Goal: Task Accomplishment & Management: Use online tool/utility

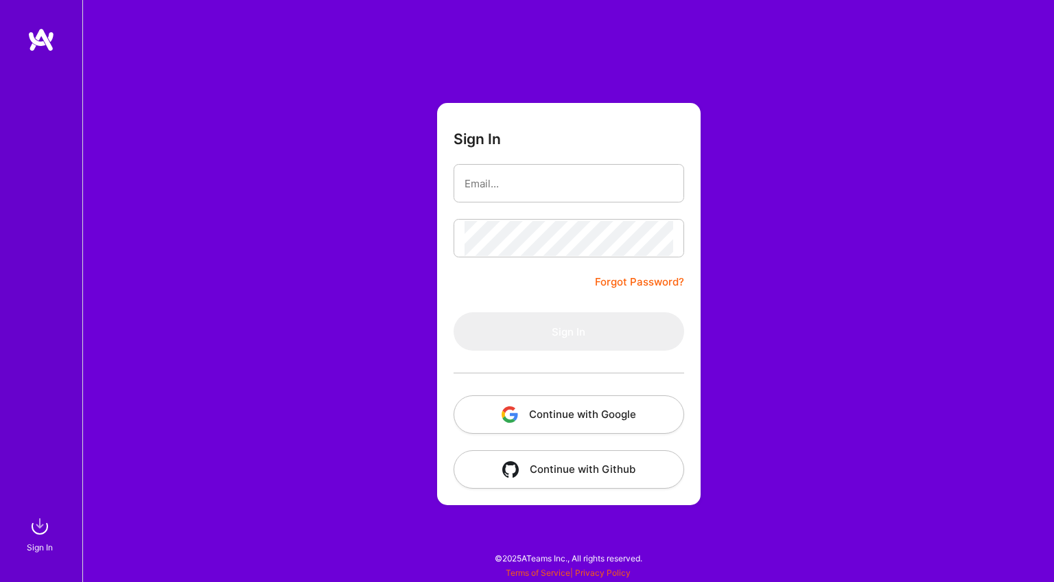
click at [531, 410] on button "Continue with Google" at bounding box center [569, 414] width 231 height 38
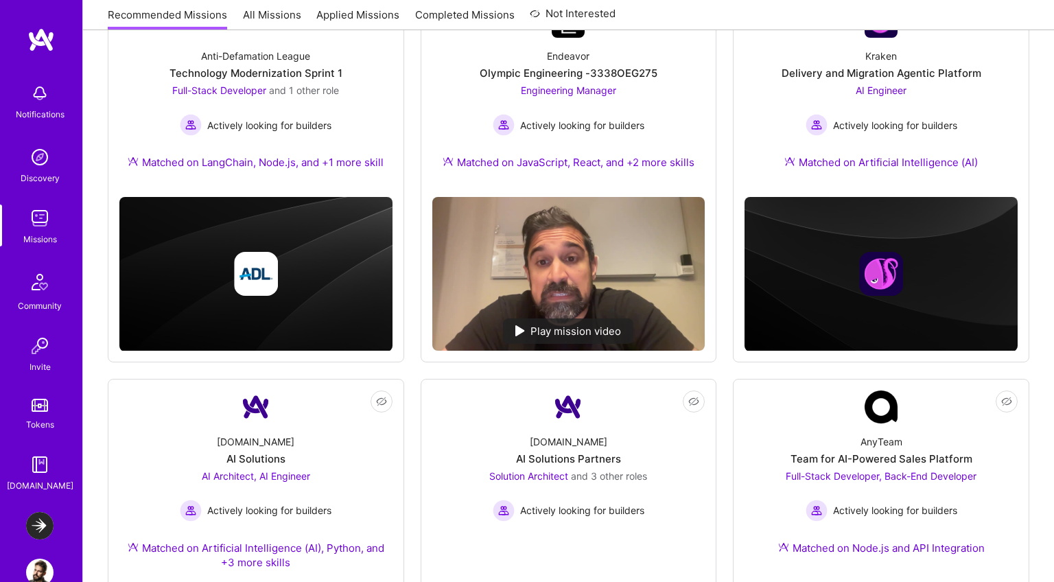
scroll to position [65, 0]
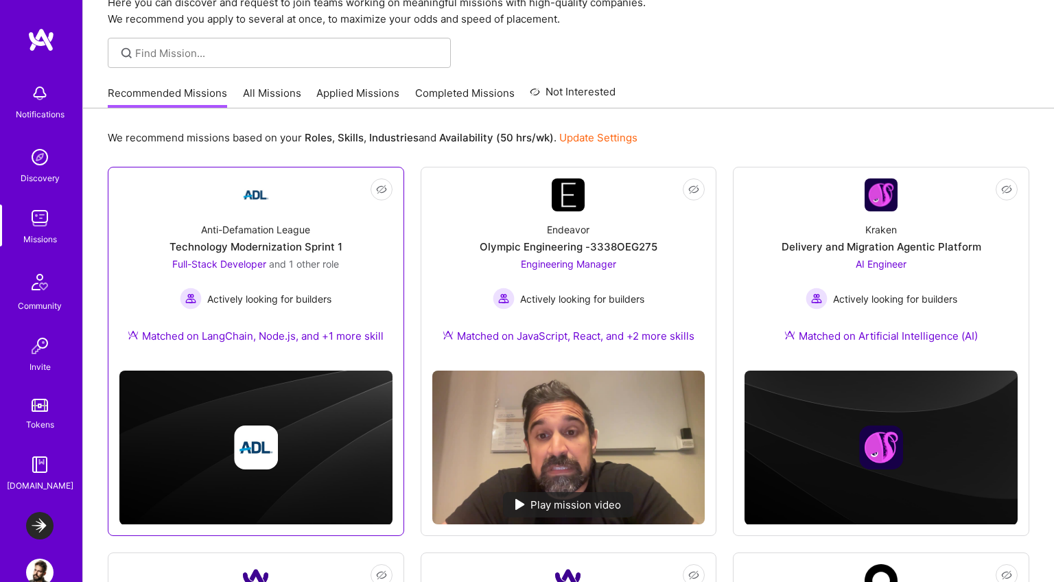
click at [316, 249] on div "Technology Modernization Sprint 1" at bounding box center [256, 247] width 173 height 14
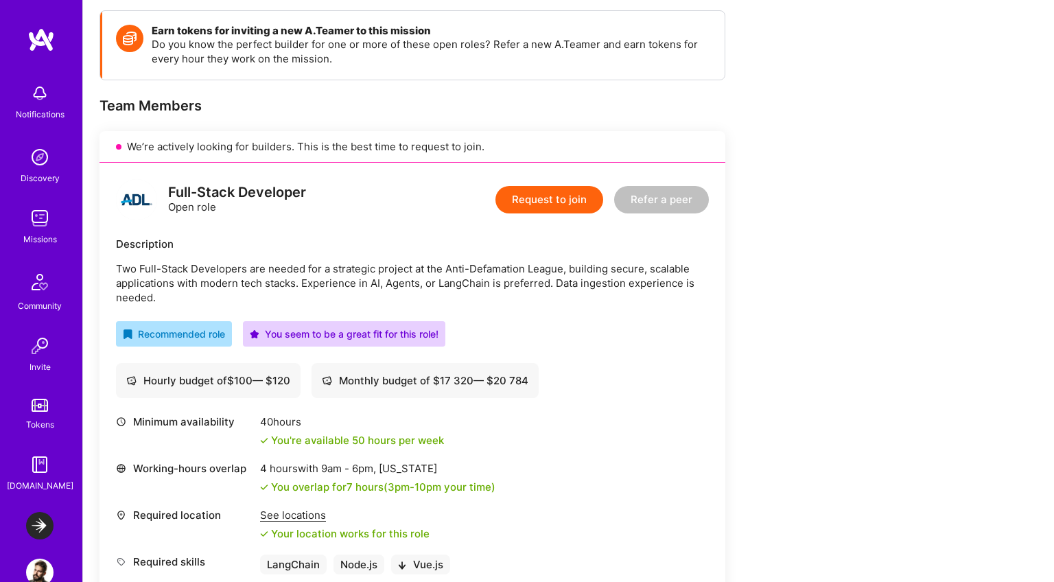
scroll to position [165, 0]
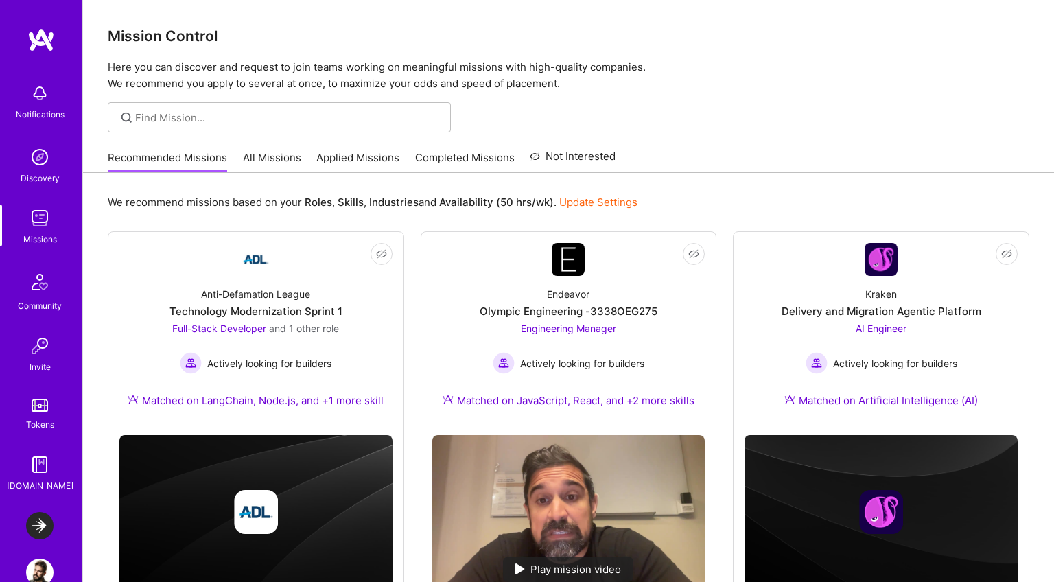
scroll to position [65, 0]
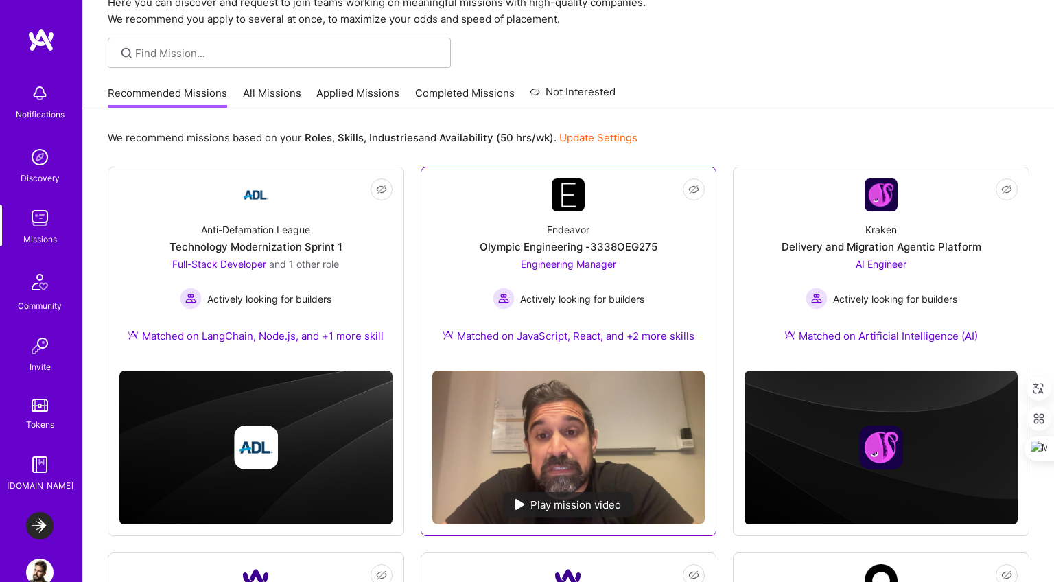
click at [600, 270] on div "Engineering Manager Actively looking for builders" at bounding box center [569, 283] width 152 height 53
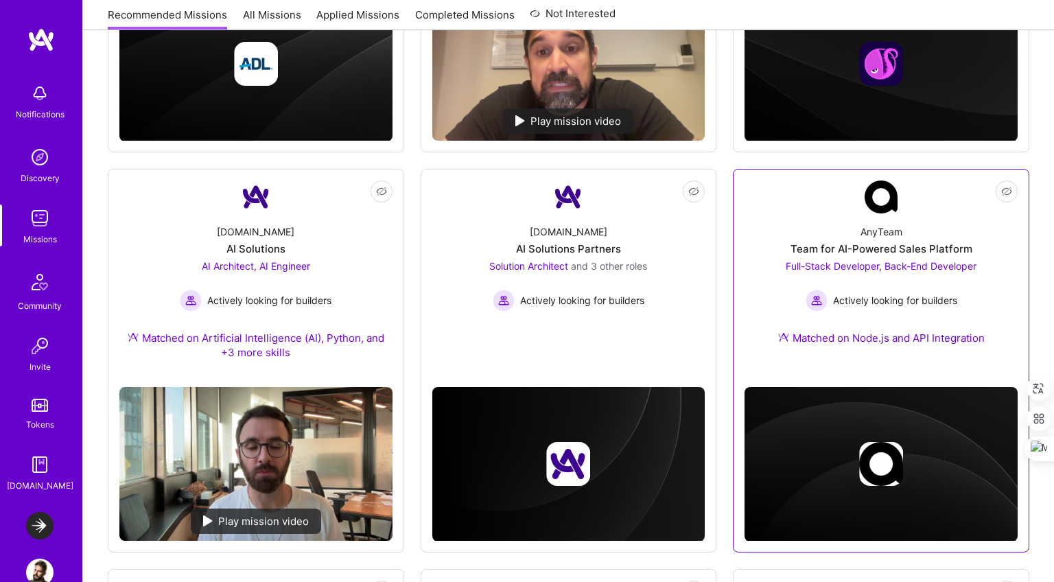
click at [882, 286] on div "Full-Stack Developer, Back-End Developer Actively looking for builders" at bounding box center [881, 285] width 191 height 53
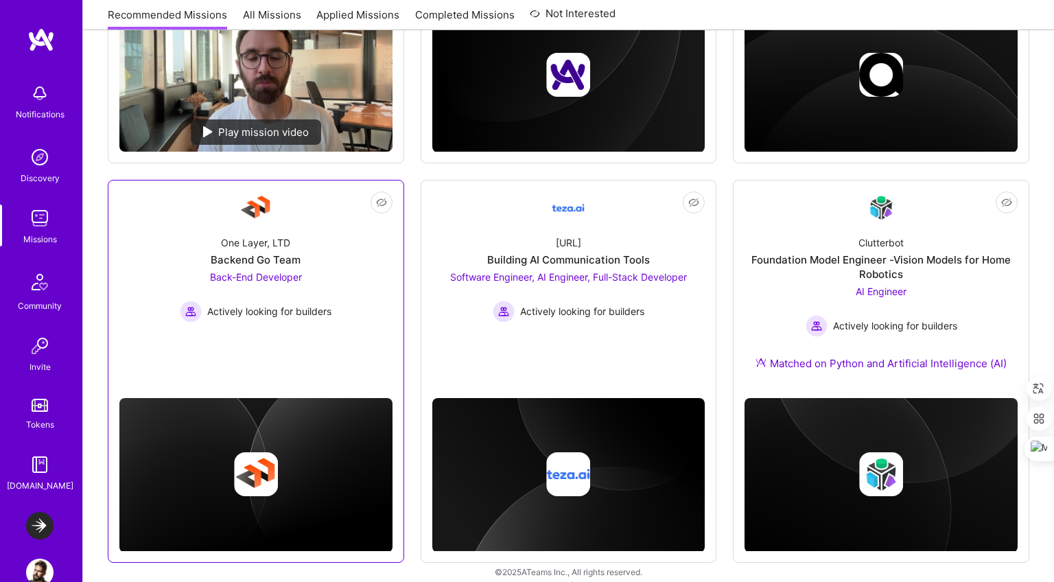
scroll to position [851, 0]
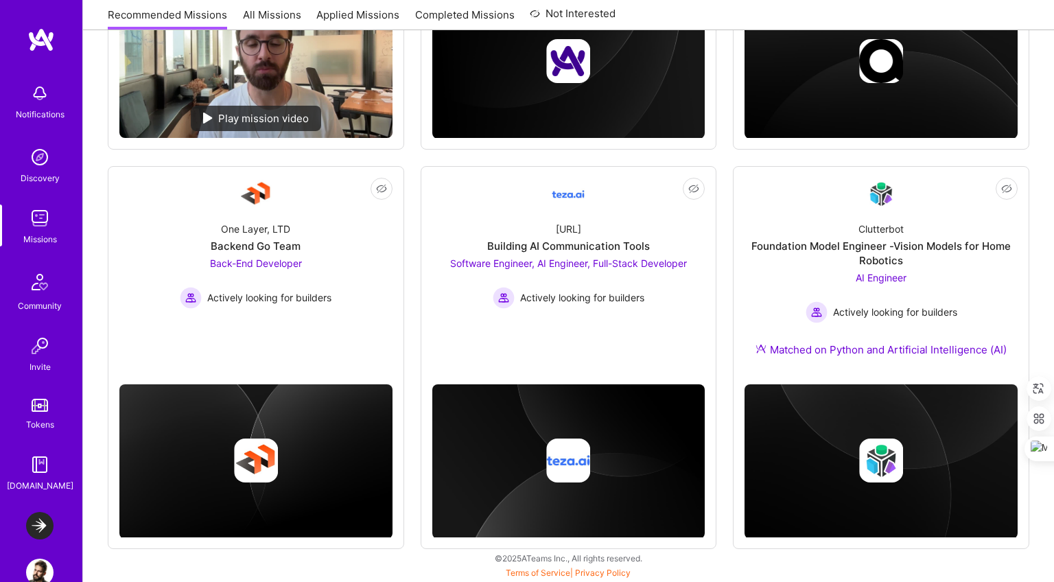
click at [41, 524] on img at bounding box center [39, 525] width 27 height 27
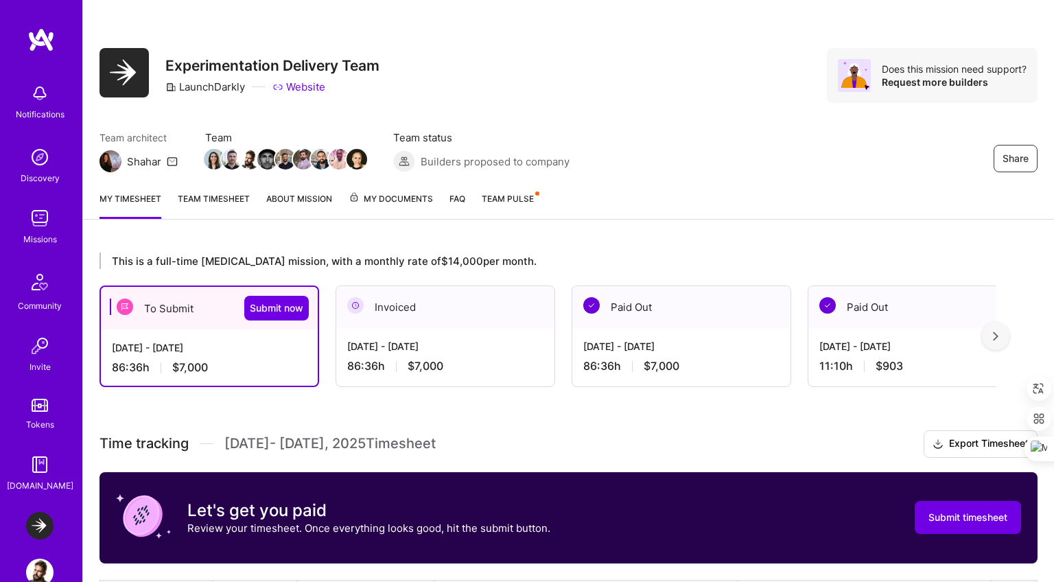
click at [247, 358] on div "Aug 16 - Aug 31, 2025 86:36 h $7,000" at bounding box center [209, 358] width 217 height 56
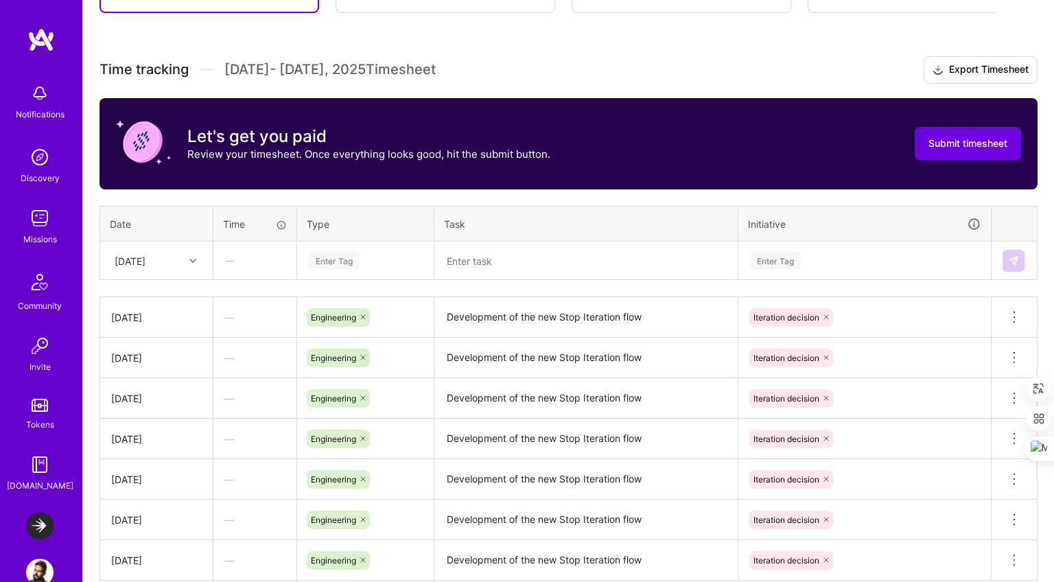
scroll to position [476, 0]
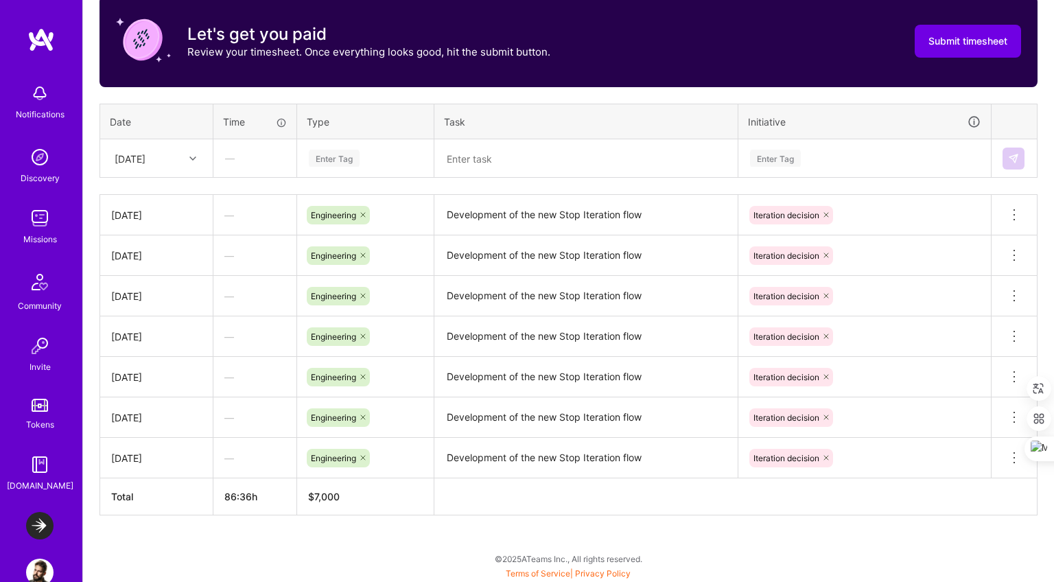
click at [763, 347] on div "Iteration decision" at bounding box center [865, 337] width 253 height 36
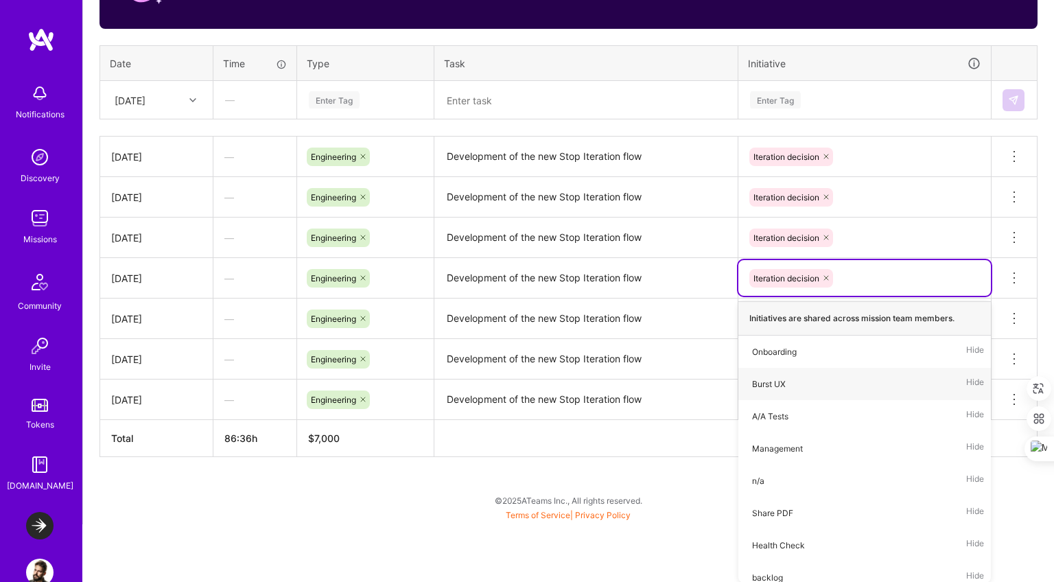
click at [654, 474] on div "This is a full-time retainer mission, with a monthly rate of $14,000 per month.…" at bounding box center [568, 112] width 971 height 823
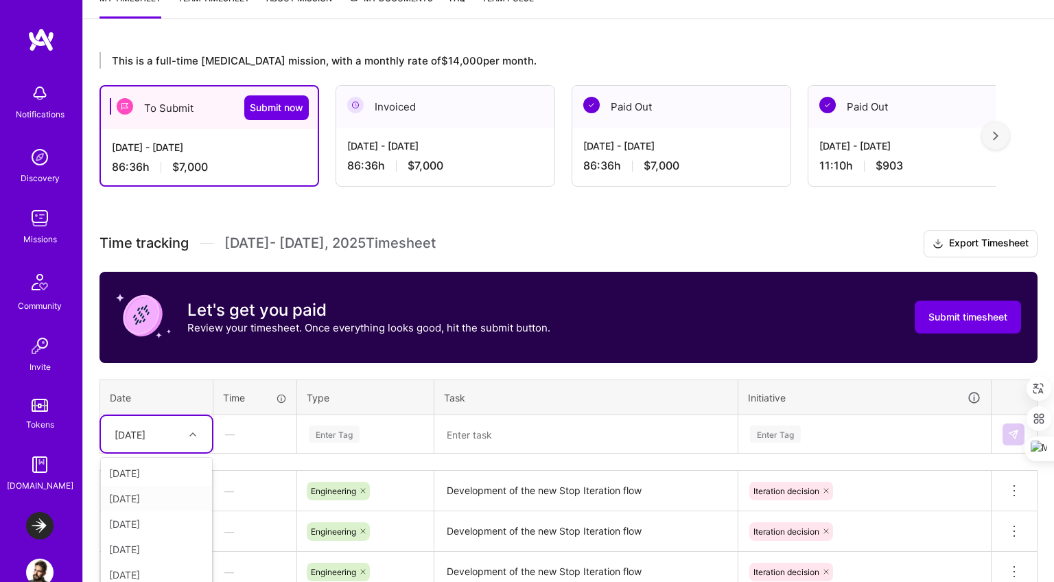
click at [163, 440] on div "option Sun, Aug 17 focused, 2 of 16. 15 results available. Use Up and Down to c…" at bounding box center [156, 434] width 111 height 36
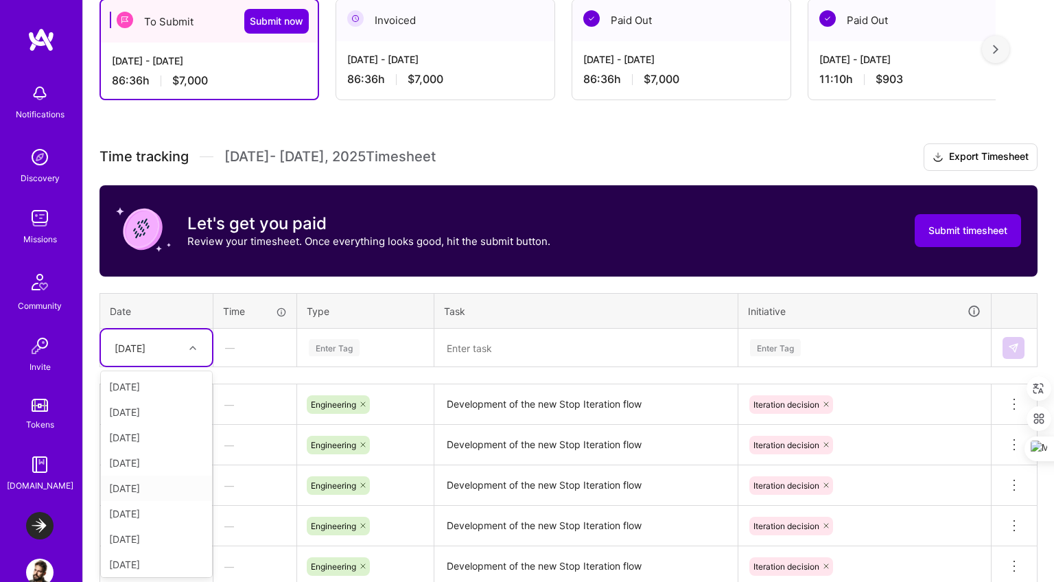
click at [144, 480] on div "Wed, Aug 20" at bounding box center [156, 488] width 111 height 25
click at [146, 346] on div "Wed, Aug 20" at bounding box center [130, 347] width 31 height 14
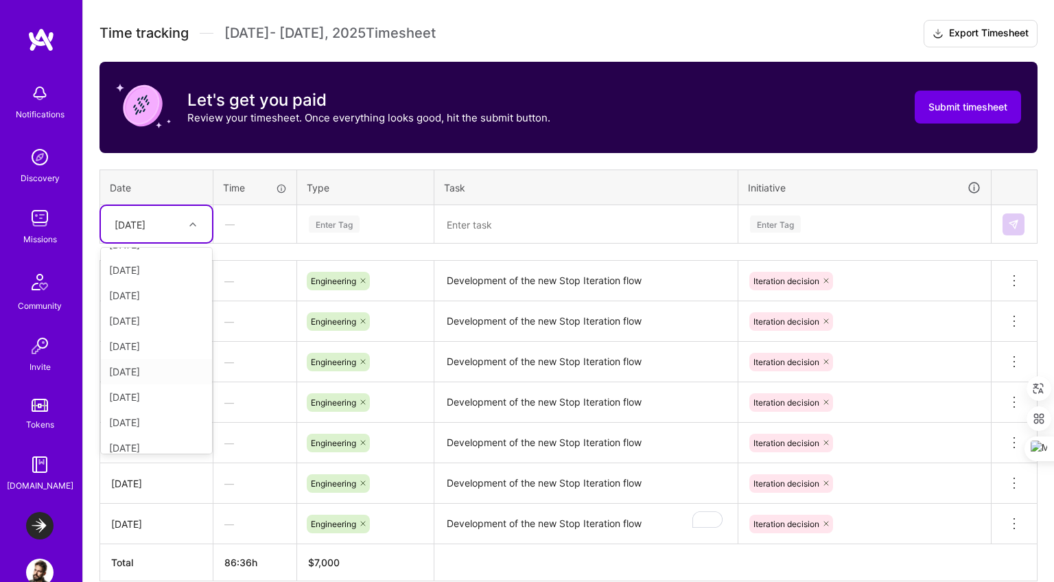
scroll to position [181, 0]
click at [166, 333] on div "Wed, Aug 27" at bounding box center [156, 336] width 111 height 25
click at [377, 225] on div "Enter Tag" at bounding box center [366, 224] width 116 height 17
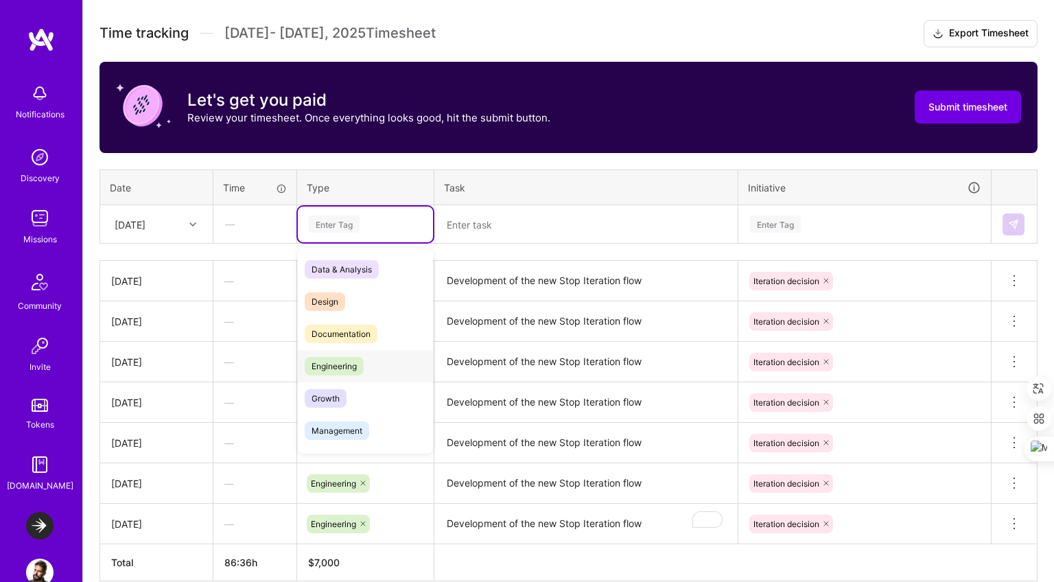
click at [334, 373] on span "Engineering" at bounding box center [334, 366] width 59 height 19
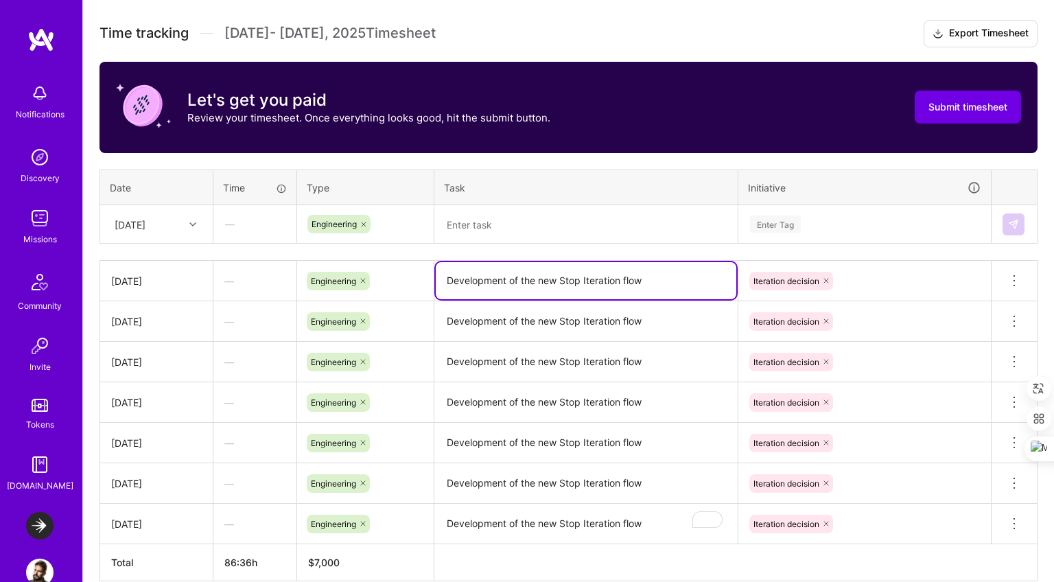
drag, startPoint x: 469, startPoint y: 277, endPoint x: 729, endPoint y: 277, distance: 260.2
click at [729, 277] on textarea "Development of the new Stop Iteration flow" at bounding box center [586, 280] width 301 height 37
click at [640, 223] on textarea at bounding box center [586, 225] width 301 height 36
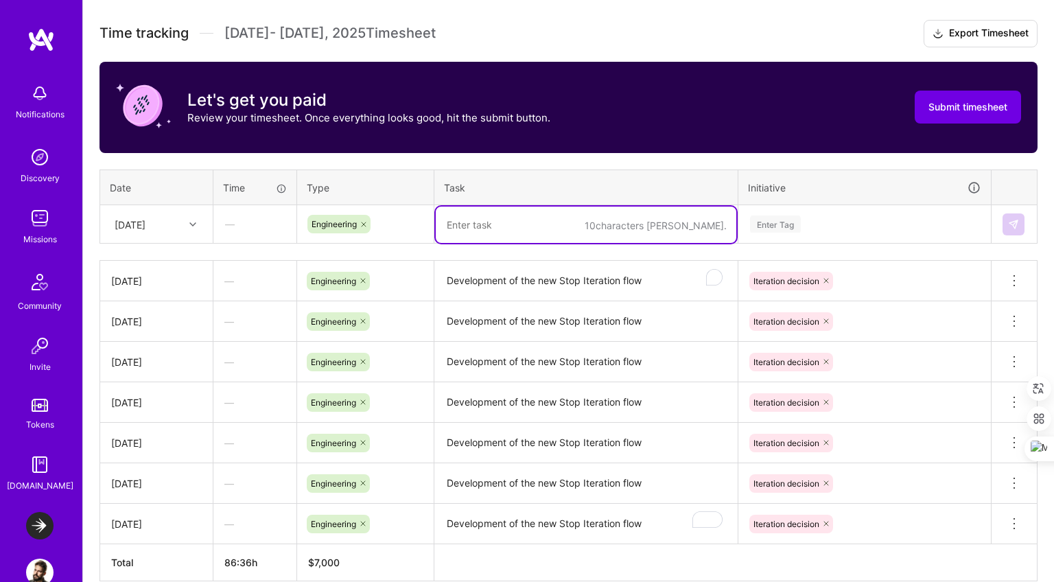
paste textarea "Development of the new Stop Iteration flow"
type textarea "Development of the new Stop Iteration flow"
click at [784, 226] on div "Enter Tag" at bounding box center [775, 223] width 51 height 21
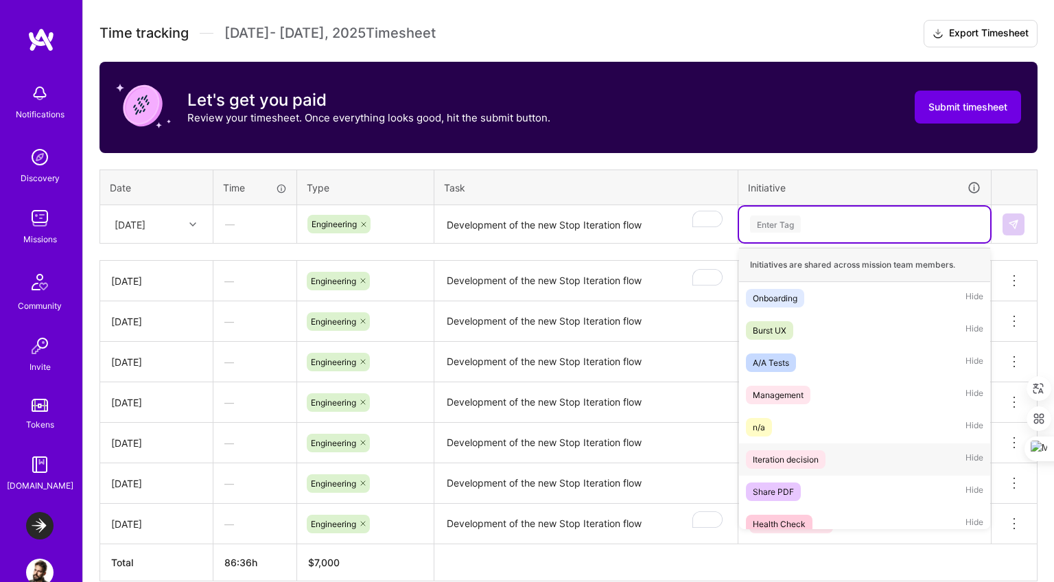
click at [795, 460] on div "Iteration decision" at bounding box center [786, 459] width 66 height 14
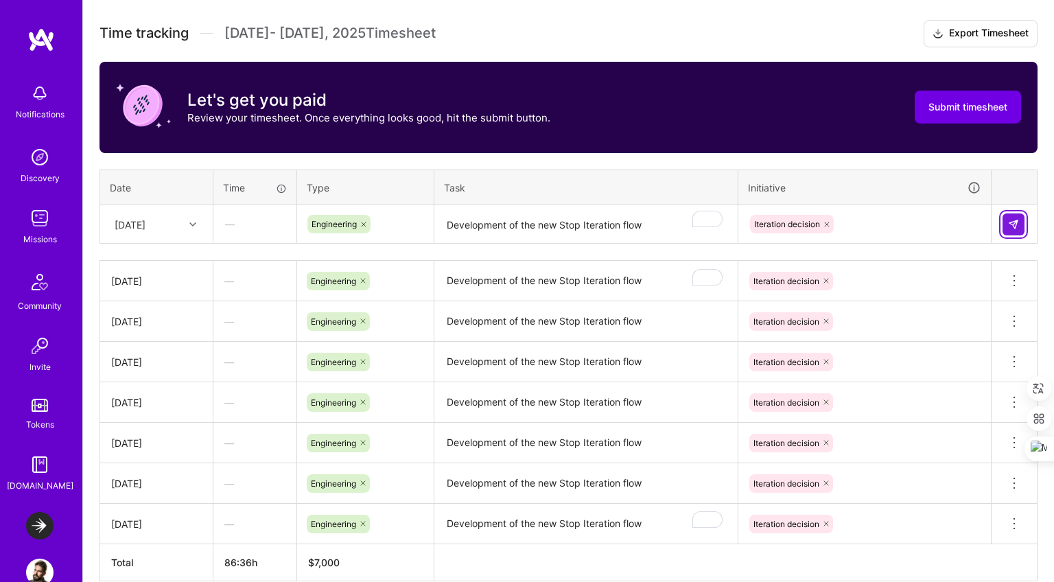
click at [1017, 219] on img at bounding box center [1013, 224] width 11 height 11
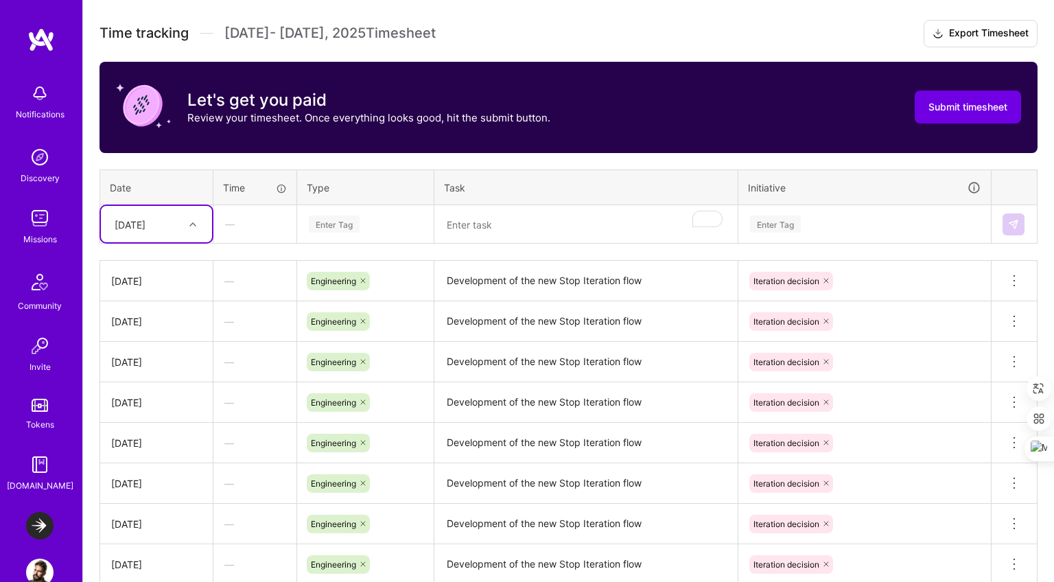
click at [185, 223] on div at bounding box center [194, 225] width 21 height 18
click at [150, 391] on div "Thu, Aug 21" at bounding box center [156, 390] width 111 height 25
click at [347, 235] on div "Enter Tag" at bounding box center [365, 225] width 135 height 36
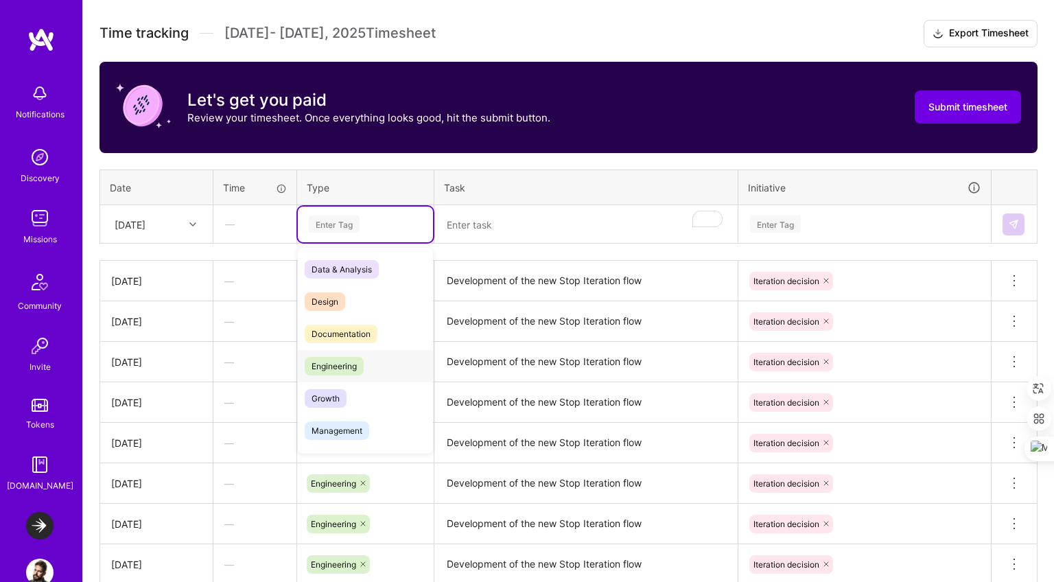
click at [344, 364] on span "Engineering" at bounding box center [334, 366] width 59 height 19
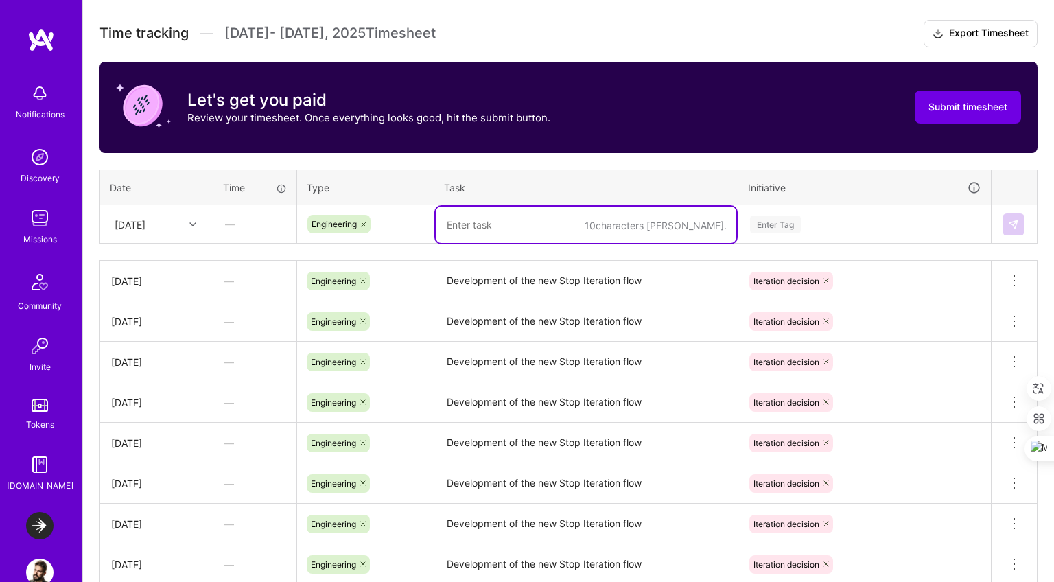
click at [509, 231] on textarea "To enrich screen reader interactions, please activate Accessibility in Grammarl…" at bounding box center [586, 225] width 301 height 36
paste textarea "Development of the new Stop Iteration flow"
type textarea "Development of the new Stop Iteration flow"
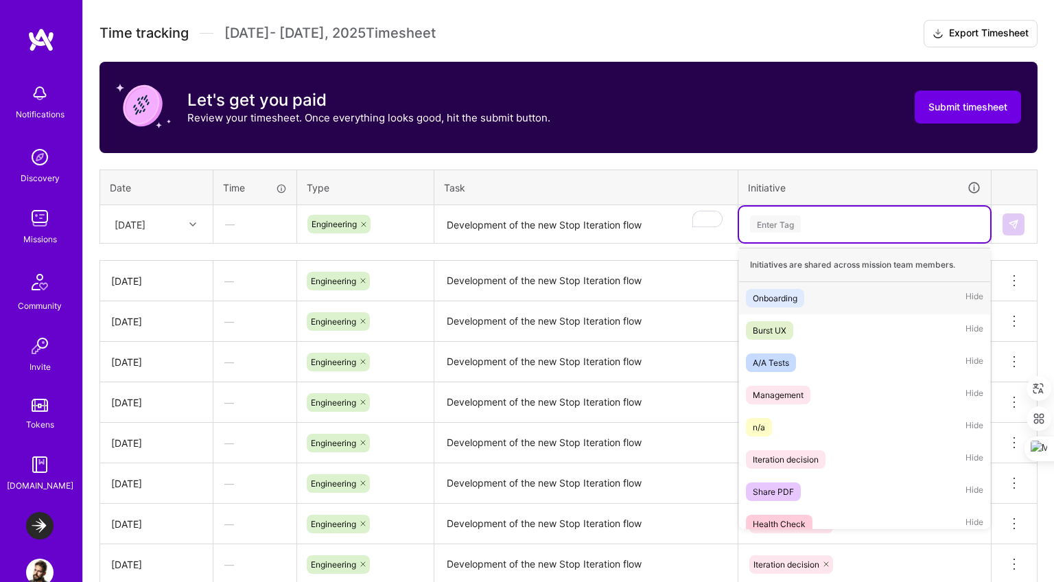
click at [864, 227] on div "Enter Tag" at bounding box center [865, 224] width 232 height 17
click at [799, 457] on div "Iteration decision" at bounding box center [786, 459] width 66 height 14
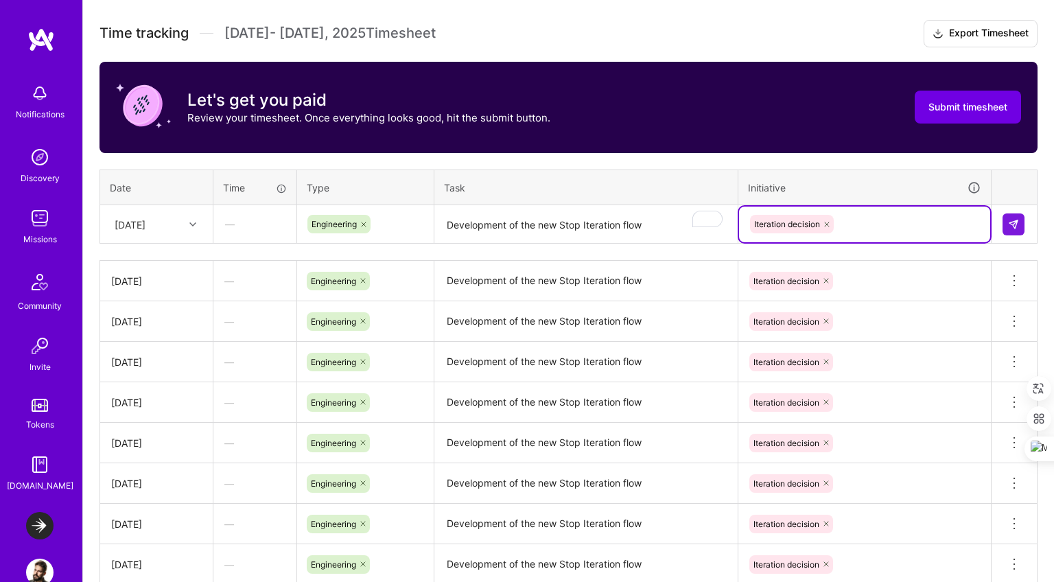
click at [1025, 220] on div at bounding box center [1014, 224] width 23 height 22
click at [1017, 222] on img at bounding box center [1013, 224] width 11 height 11
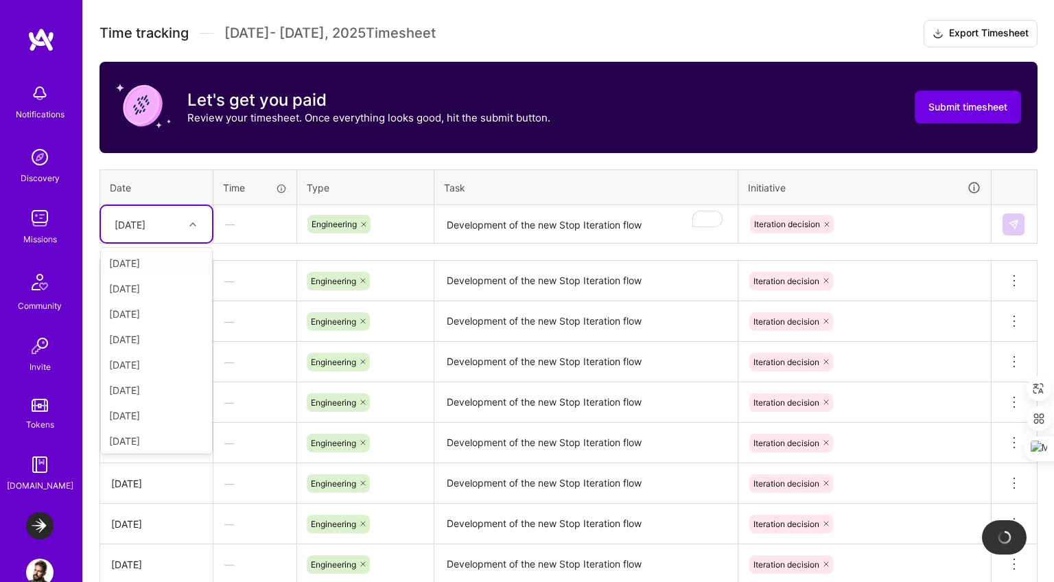
click at [176, 223] on div "Thu, Aug 21" at bounding box center [146, 224] width 76 height 23
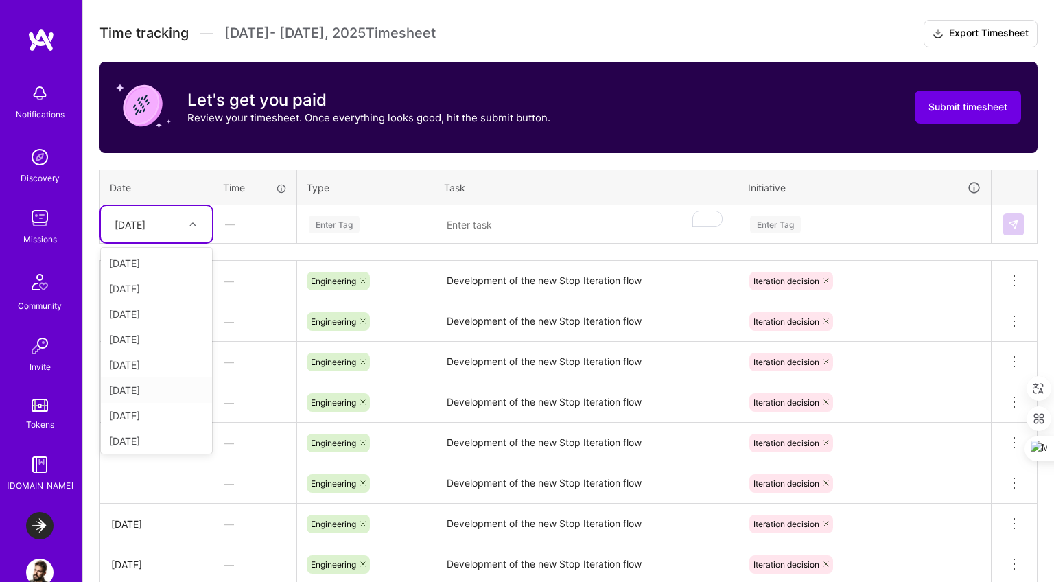
click at [143, 389] on div "Fri, Aug 22" at bounding box center [156, 390] width 111 height 25
click at [341, 223] on div "Enter Tag" at bounding box center [334, 223] width 51 height 21
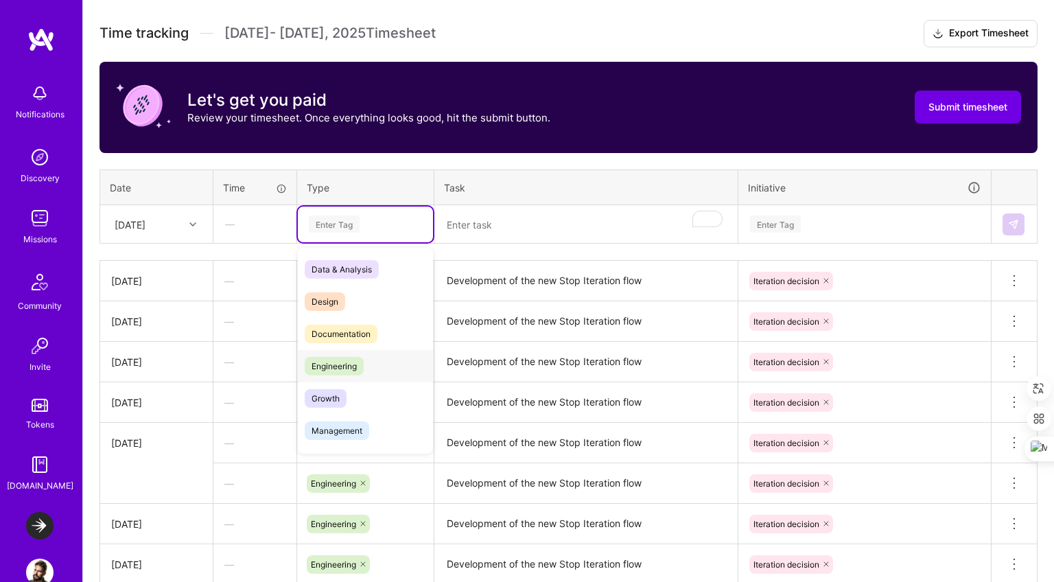
click at [345, 377] on div "Engineering" at bounding box center [365, 366] width 135 height 32
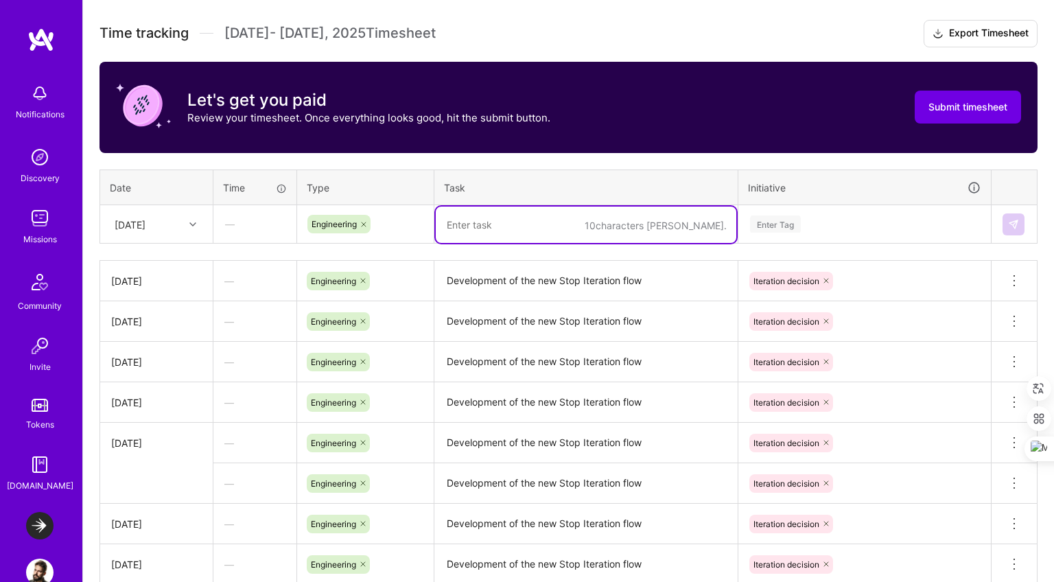
click at [538, 229] on textarea "To enrich screen reader interactions, please activate Accessibility in Grammarl…" at bounding box center [586, 225] width 301 height 36
paste textarea "Development of the new Stop Iteration flow"
type textarea "Development of the new Stop Iteration flow"
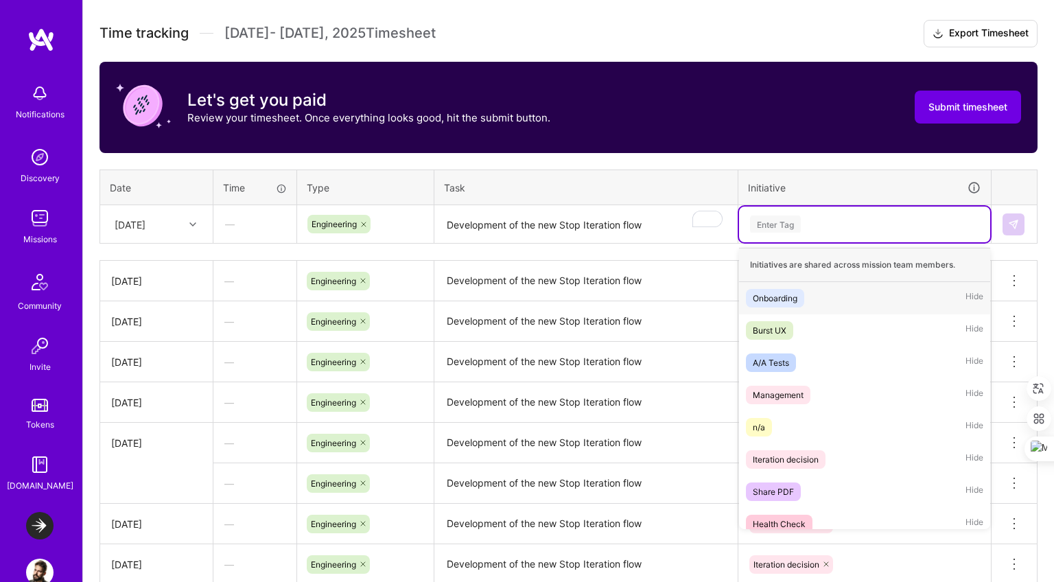
click at [776, 228] on div "Enter Tag" at bounding box center [775, 223] width 51 height 21
click at [806, 452] on div "Iteration decision" at bounding box center [786, 459] width 66 height 14
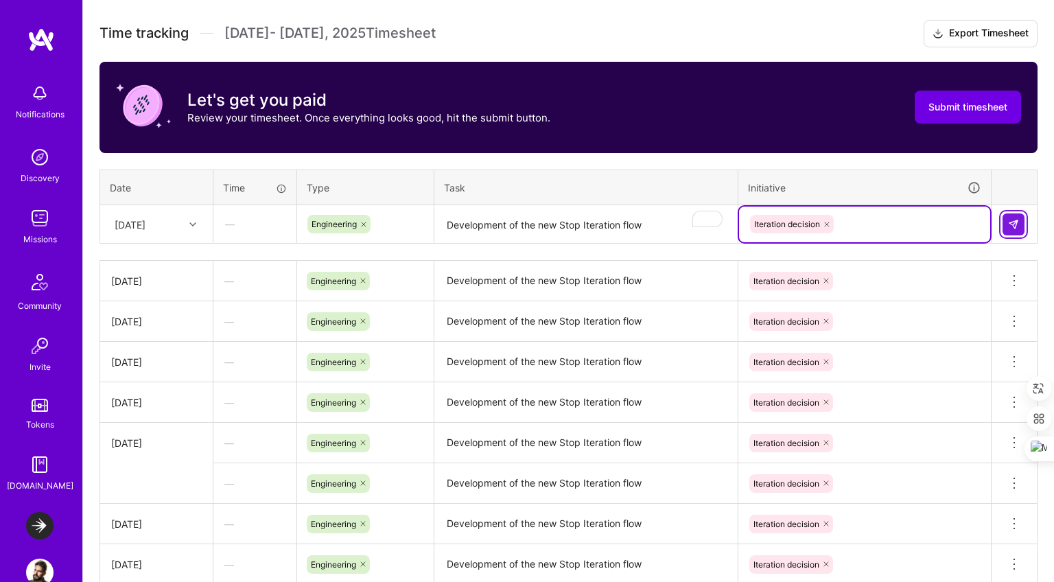
click at [1012, 215] on button at bounding box center [1014, 224] width 22 height 22
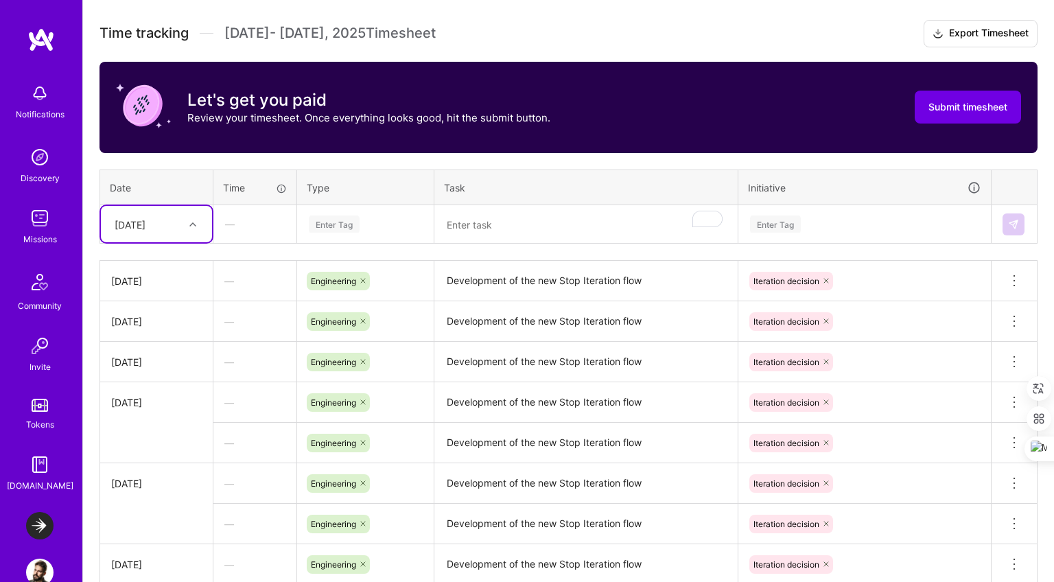
scroll to position [598, 0]
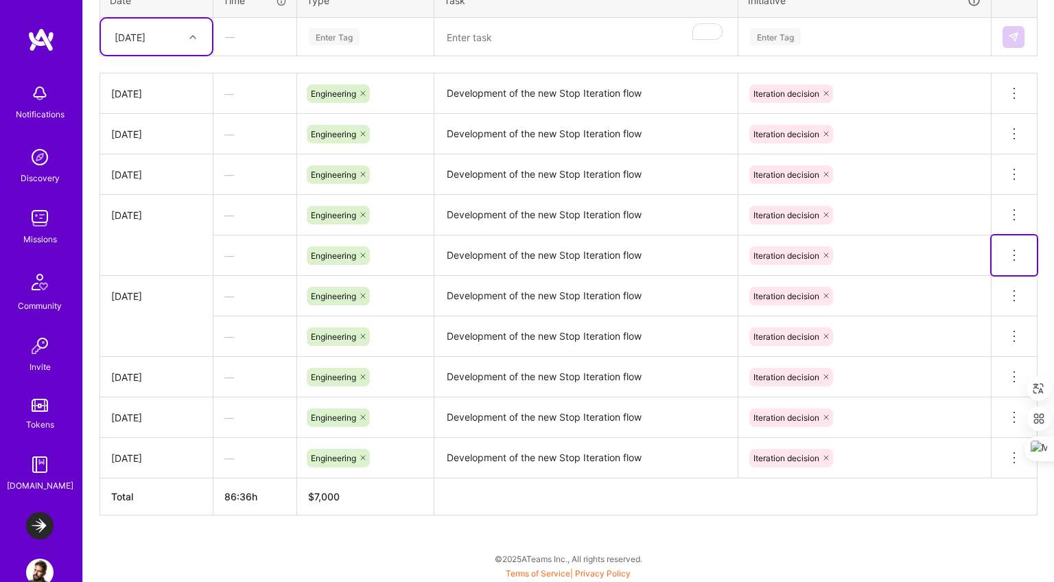
click at [1006, 243] on button at bounding box center [1014, 255] width 45 height 40
click at [1006, 268] on button "Delete row" at bounding box center [980, 279] width 71 height 34
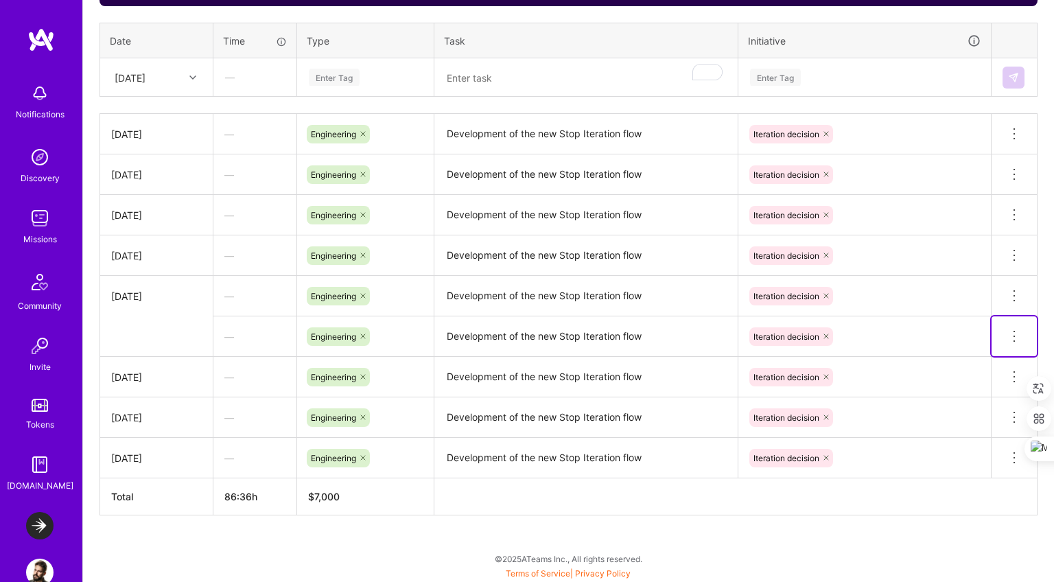
click at [1026, 323] on button at bounding box center [1014, 336] width 45 height 40
click at [991, 355] on button "Delete row" at bounding box center [980, 360] width 71 height 34
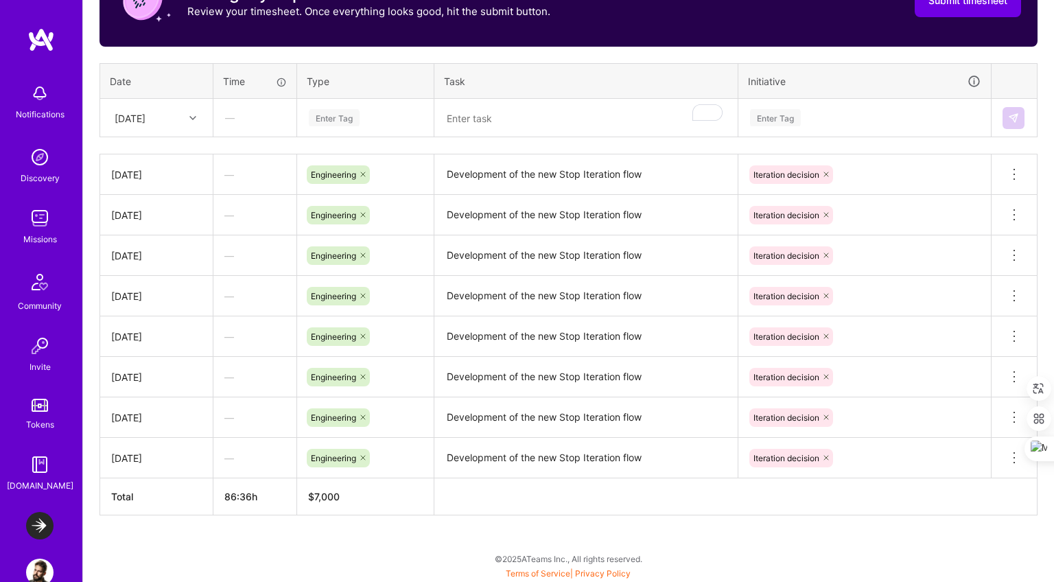
click at [175, 129] on div "Fri, Aug 22" at bounding box center [156, 118] width 111 height 36
click at [161, 253] on div "Thu, Aug 28" at bounding box center [156, 255] width 111 height 25
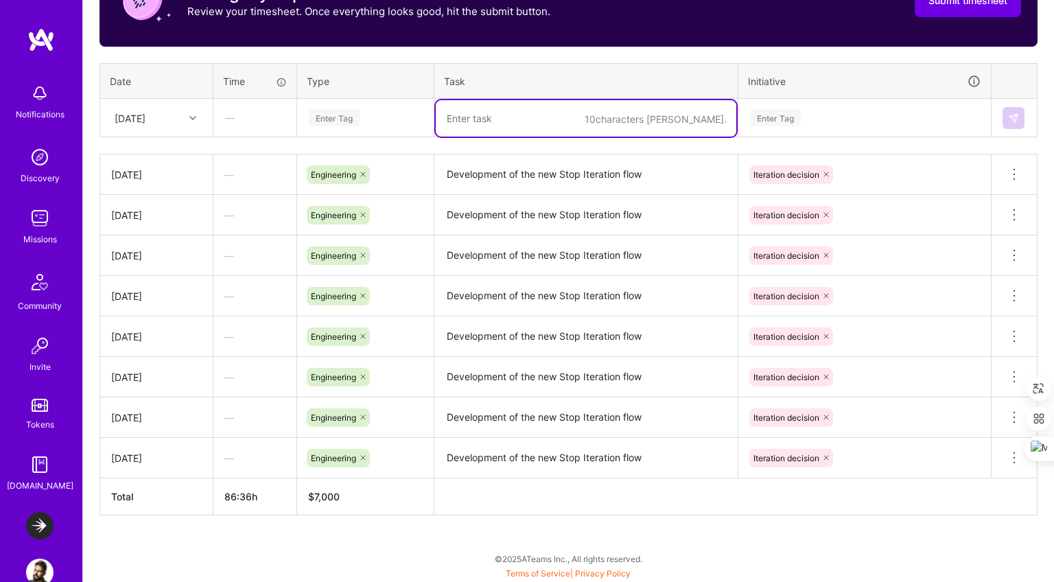
click at [470, 119] on textarea "To enrich screen reader interactions, please activate Accessibility in Grammarl…" at bounding box center [586, 118] width 301 height 36
paste textarea "Development of the new Stop Iteration flow"
type textarea "Development of the new Stop Iteration flow"
click at [361, 115] on div "Enter Tag" at bounding box center [366, 117] width 116 height 17
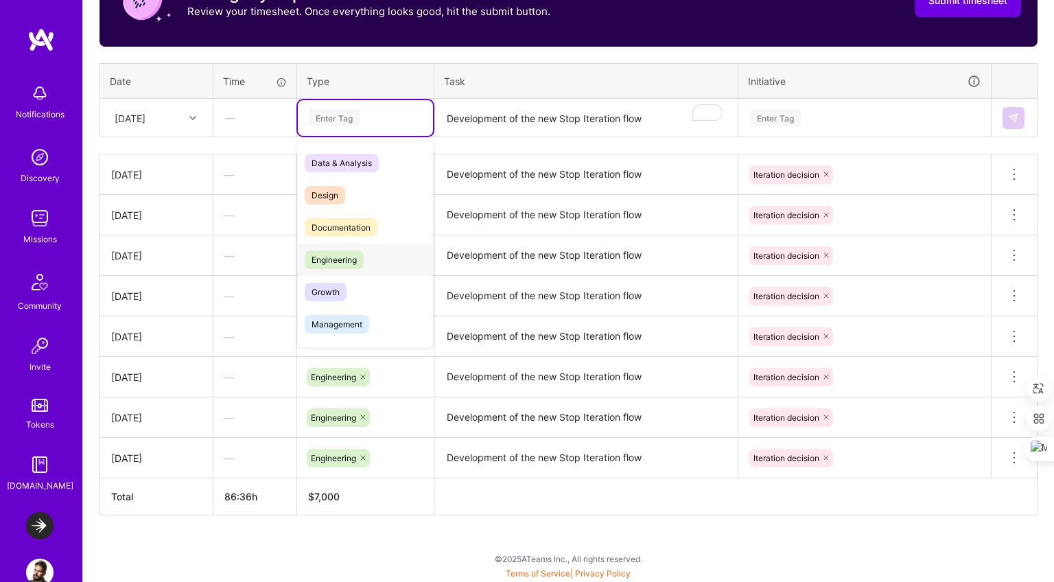
click at [346, 246] on div "Engineering" at bounding box center [365, 260] width 135 height 32
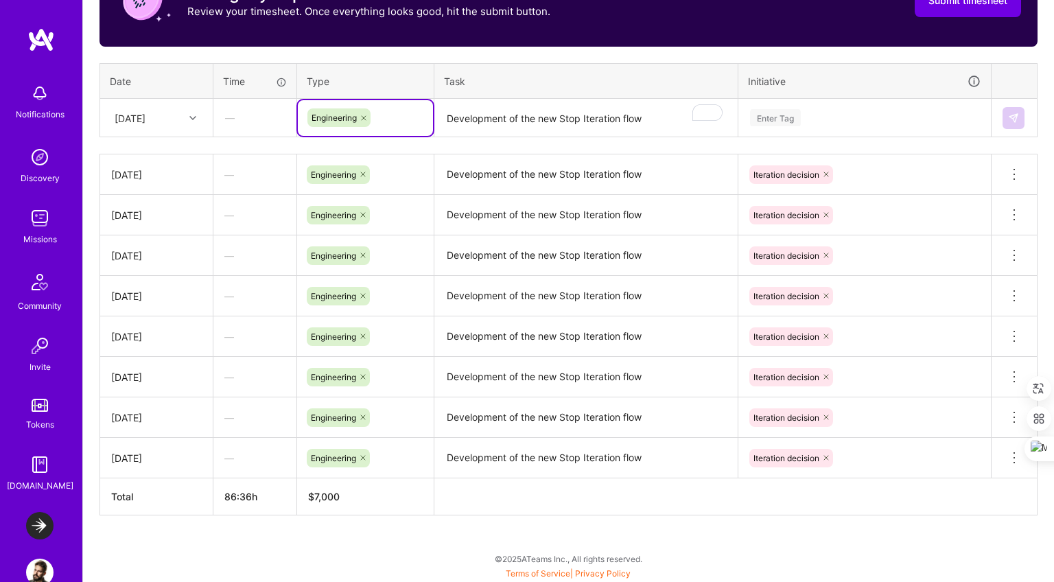
click at [833, 119] on div "Enter Tag" at bounding box center [865, 117] width 232 height 17
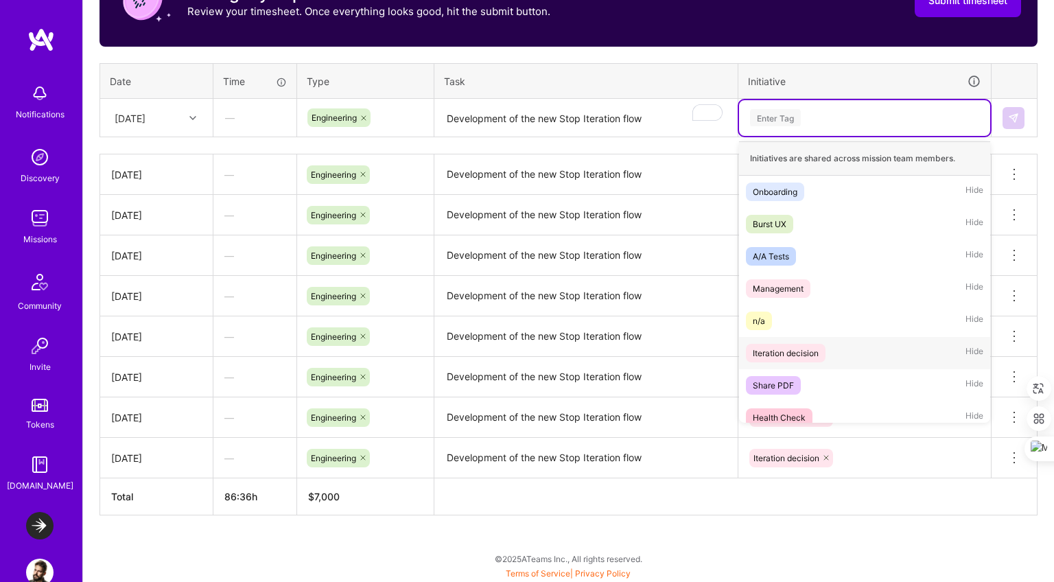
click at [798, 349] on div "Iteration decision" at bounding box center [786, 353] width 66 height 14
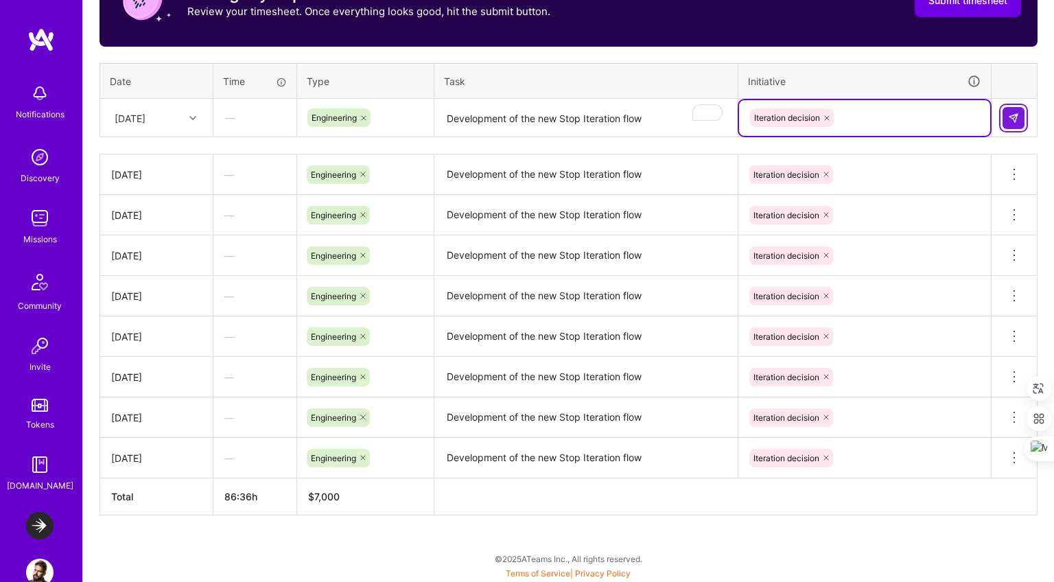
click at [1013, 122] on button at bounding box center [1014, 118] width 22 height 22
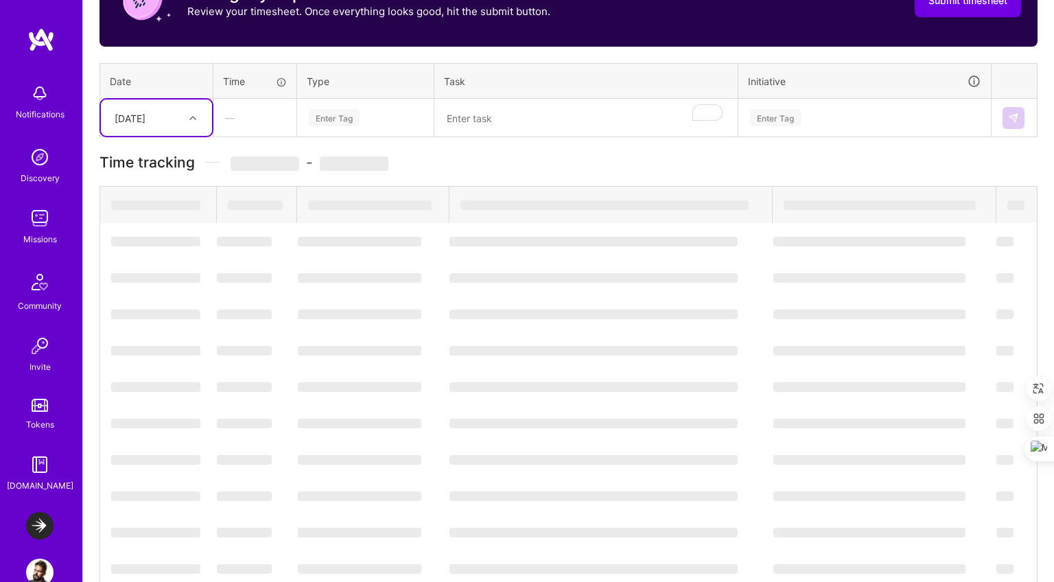
click at [172, 117] on div "Thu, Aug 28" at bounding box center [146, 117] width 76 height 23
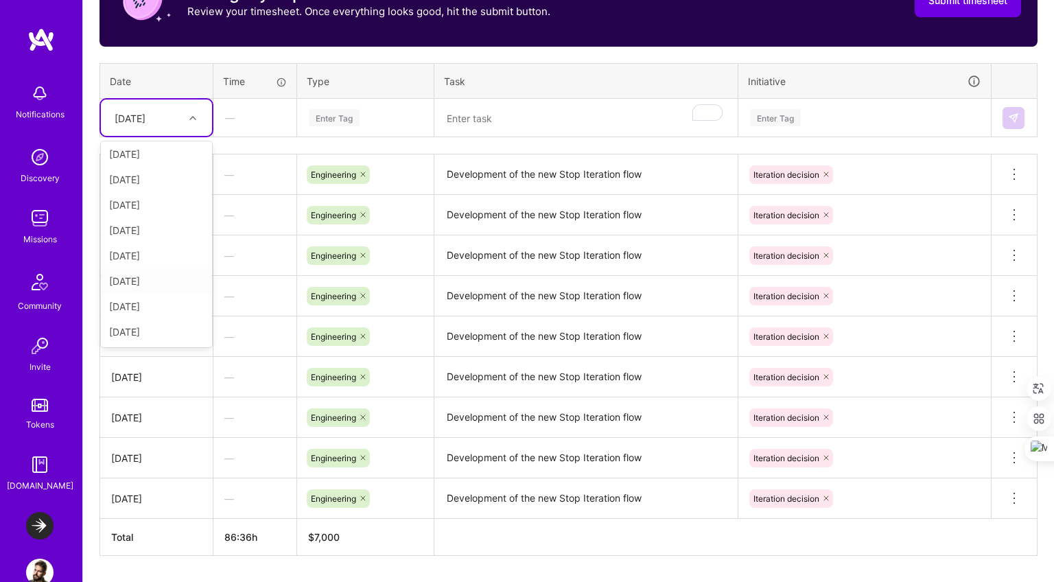
click at [154, 282] on div "Fri, Aug 29" at bounding box center [156, 280] width 111 height 25
click at [499, 106] on textarea "To enrich screen reader interactions, please activate Accessibility in Grammarl…" at bounding box center [586, 118] width 301 height 36
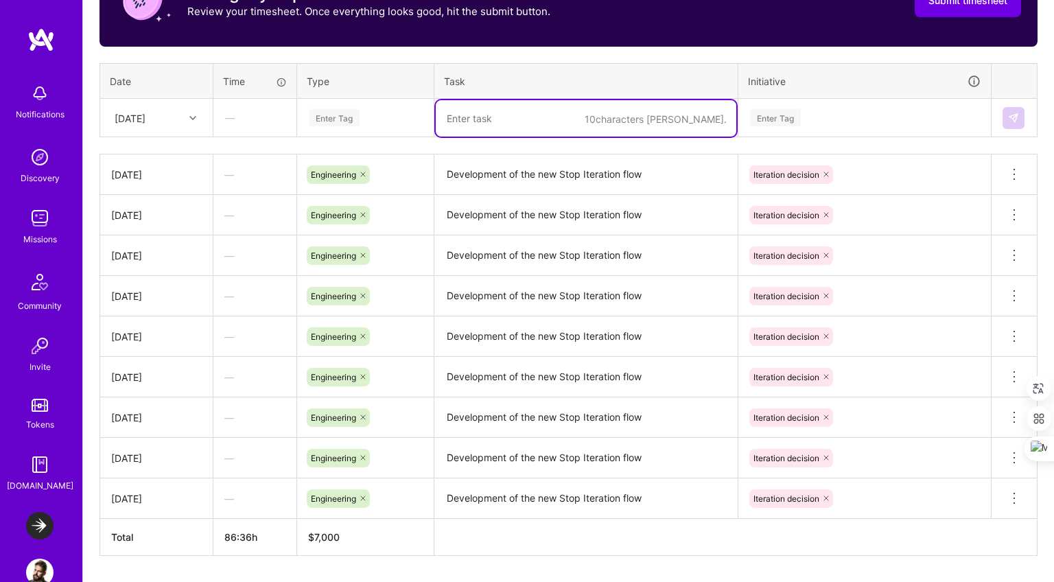
paste textarea "Development of the new Stop Iteration flow"
type textarea "Development of the new Stop Iteration flow"
click at [345, 124] on div "Enter Tag" at bounding box center [334, 117] width 51 height 21
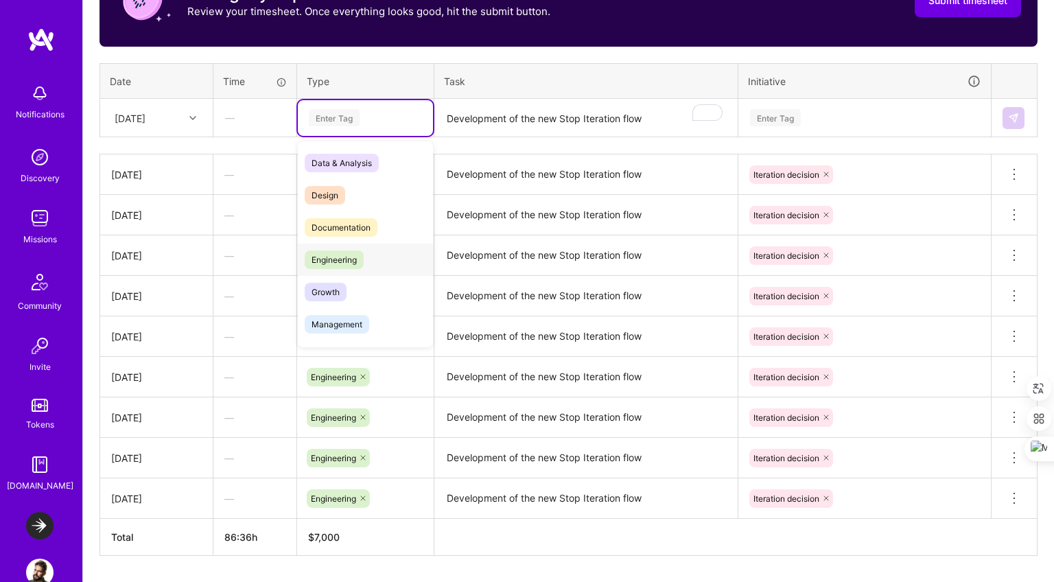
click at [338, 266] on span "Engineering" at bounding box center [334, 260] width 59 height 19
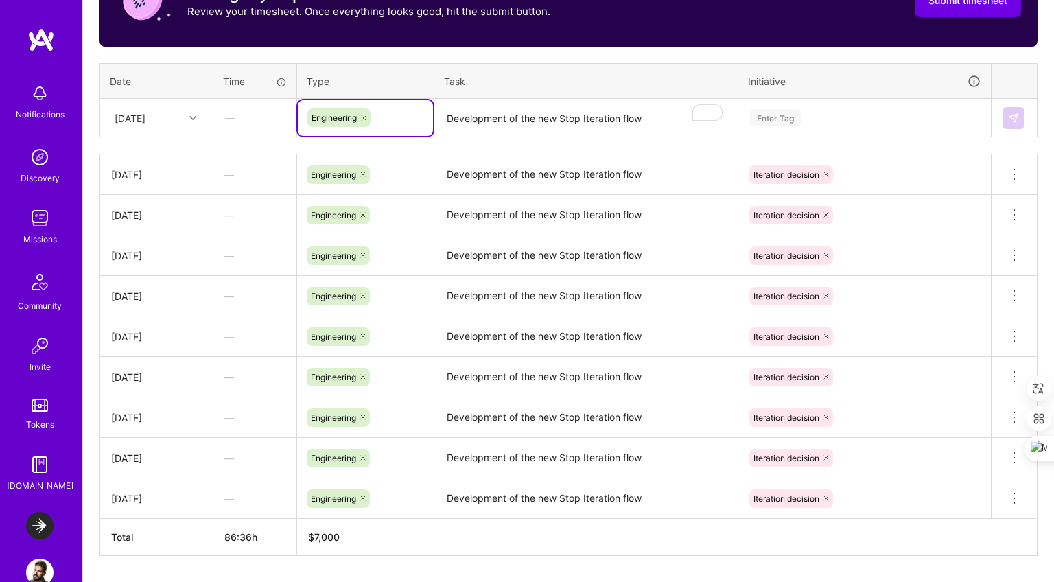
click at [813, 119] on div "Enter Tag" at bounding box center [865, 117] width 232 height 17
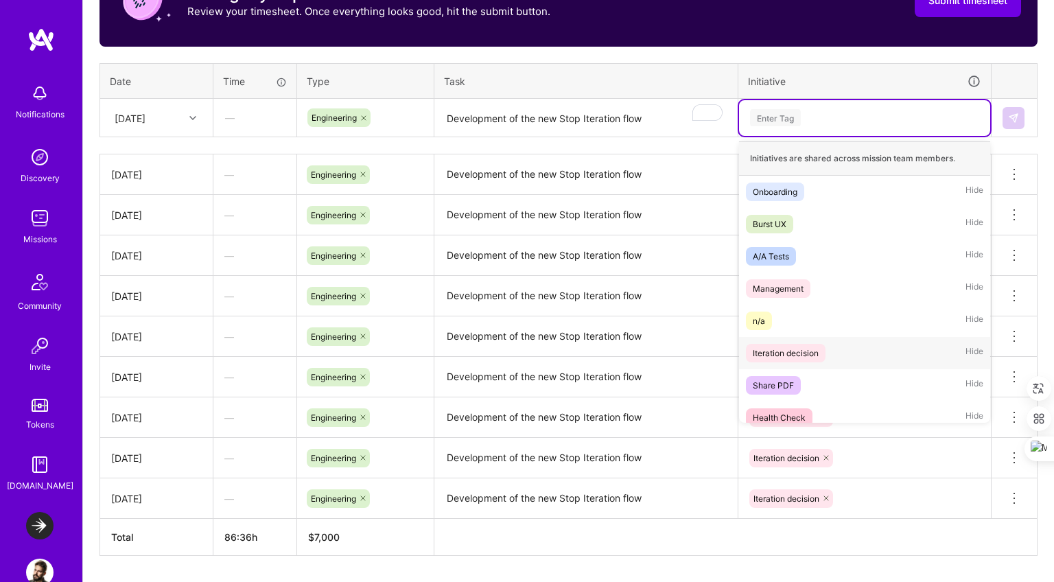
click at [802, 354] on div "Iteration decision" at bounding box center [786, 353] width 66 height 14
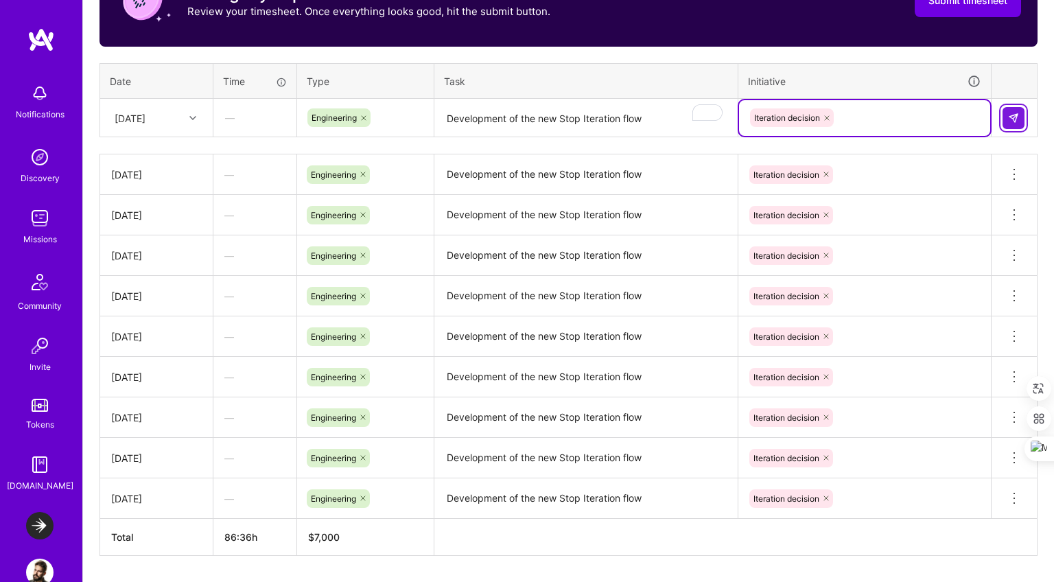
click at [1015, 122] on img at bounding box center [1013, 118] width 11 height 11
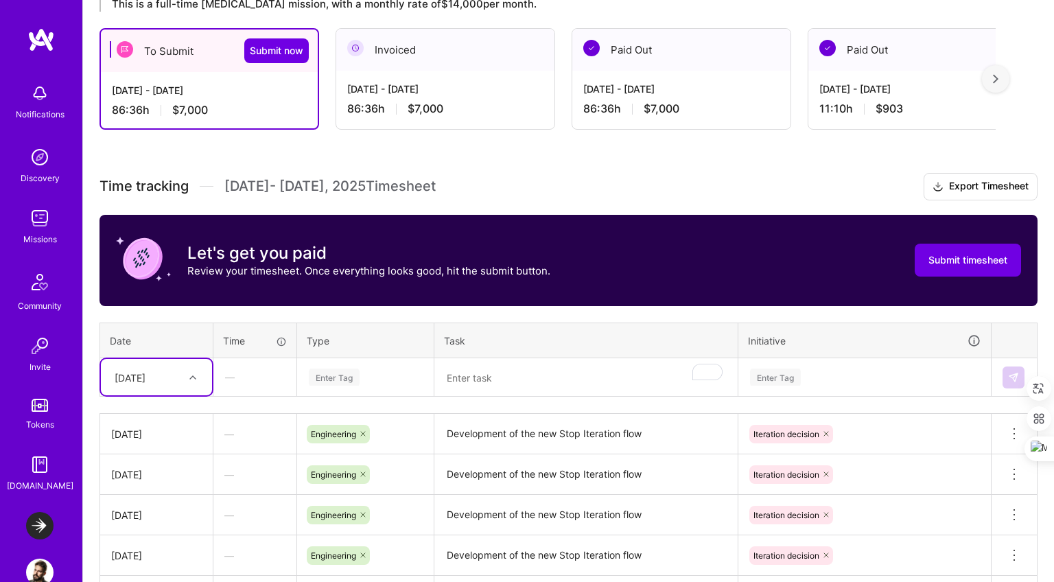
scroll to position [179, 0]
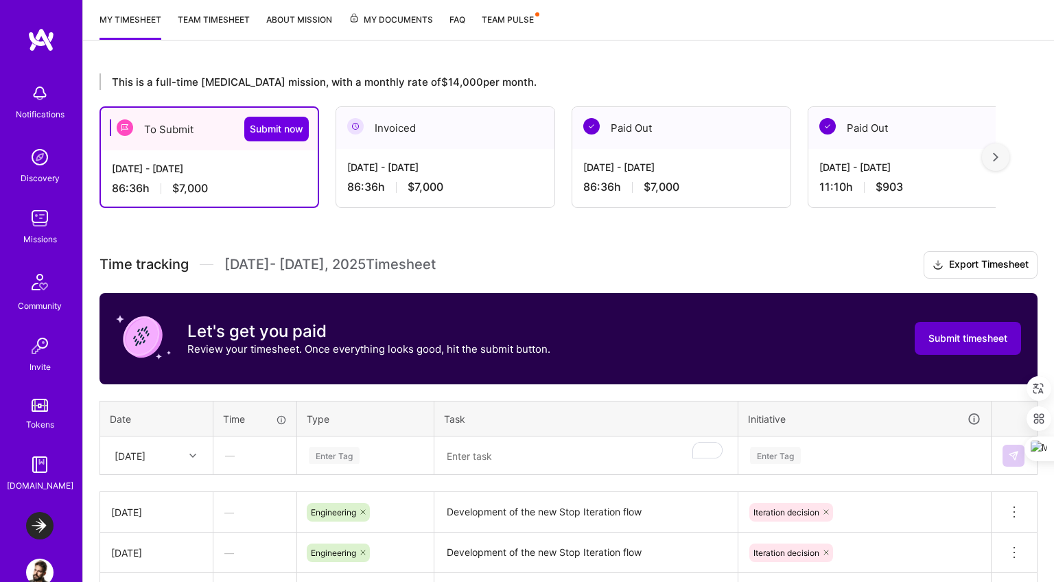
click at [932, 334] on span "Submit timesheet" at bounding box center [968, 339] width 79 height 14
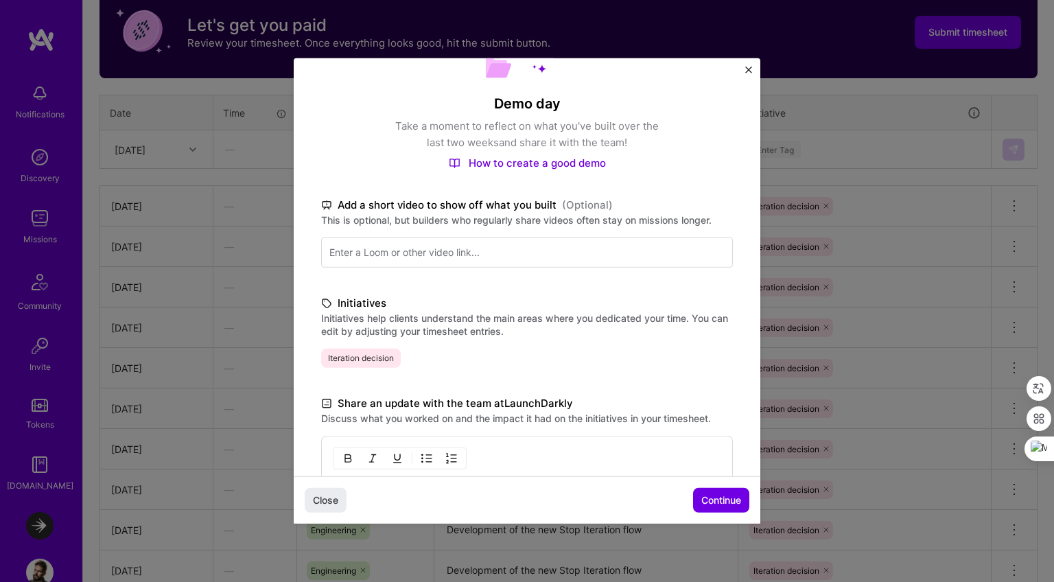
scroll to position [479, 0]
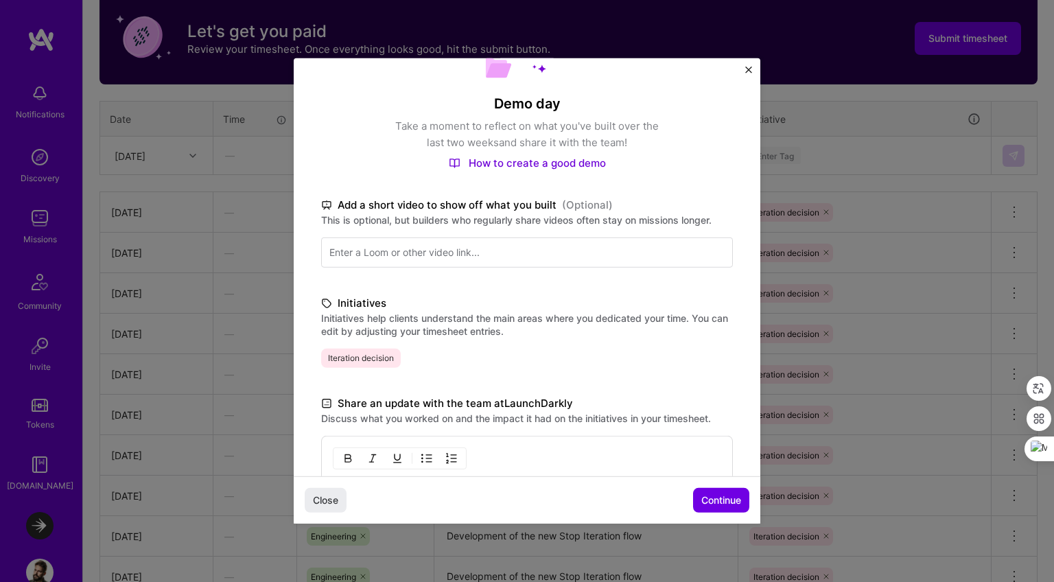
click at [645, 459] on div "Over the past two weeks, I have dedicated my efforts to engineering tasks focus…" at bounding box center [527, 568] width 412 height 264
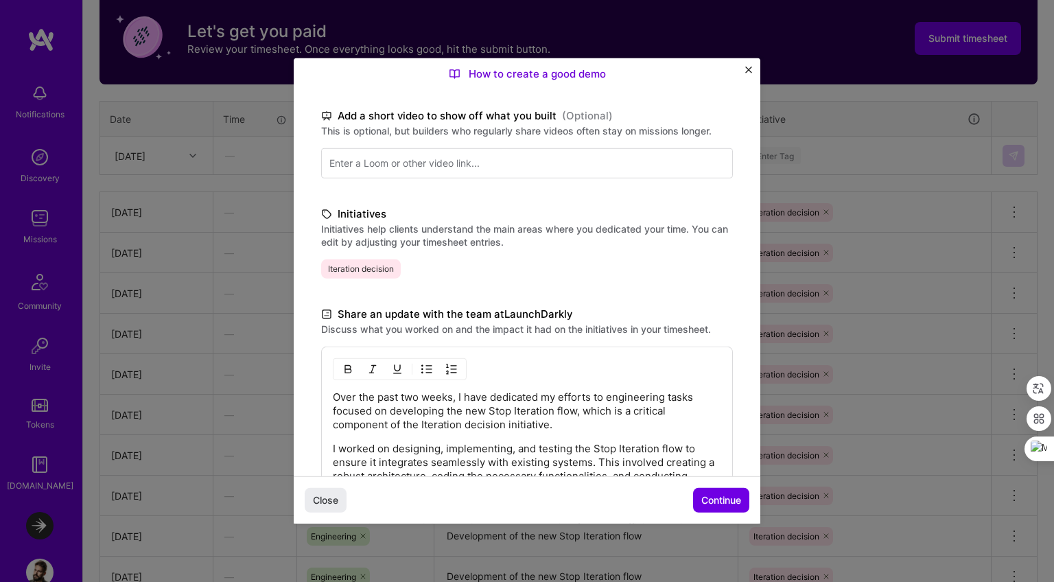
scroll to position [329, 0]
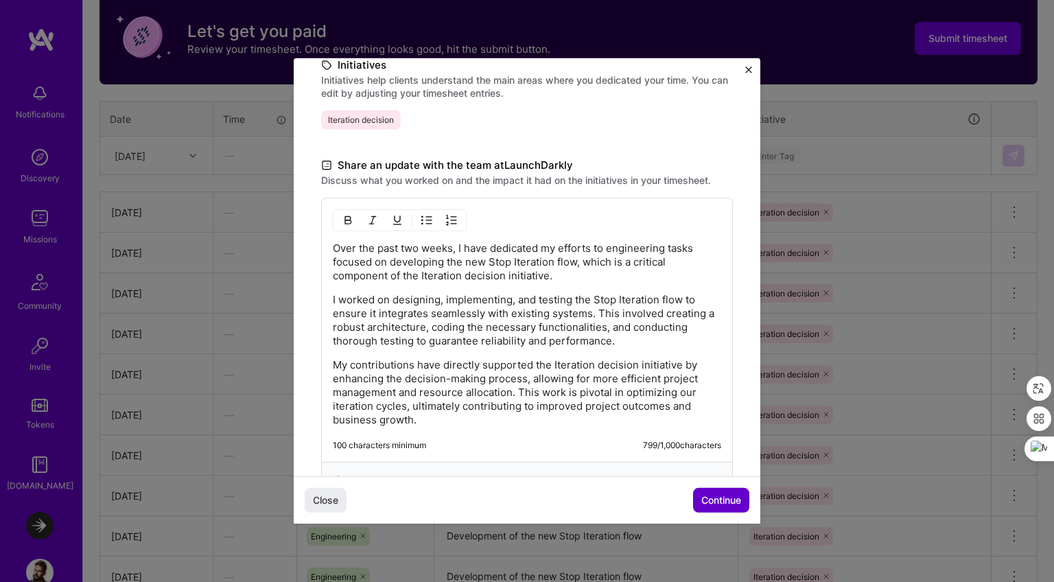
click at [710, 494] on span "Continue" at bounding box center [722, 501] width 40 height 14
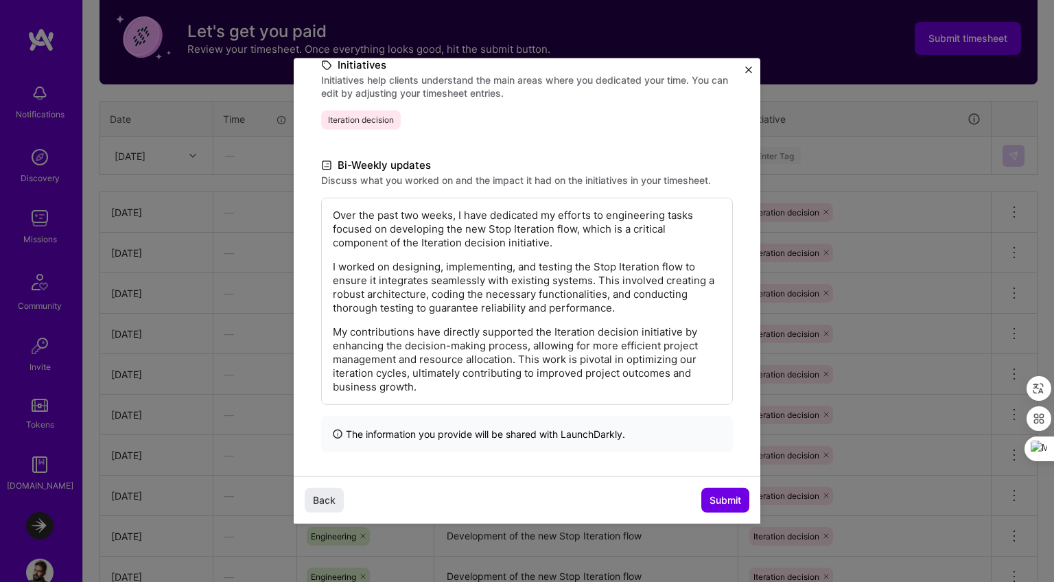
scroll to position [195, 0]
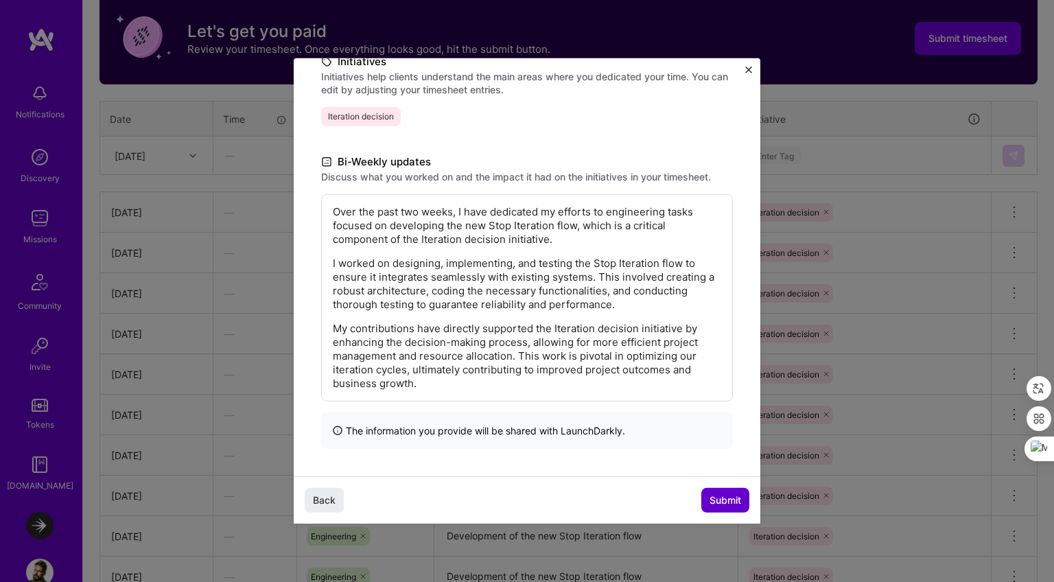
click at [732, 503] on span "Submit" at bounding box center [726, 501] width 32 height 14
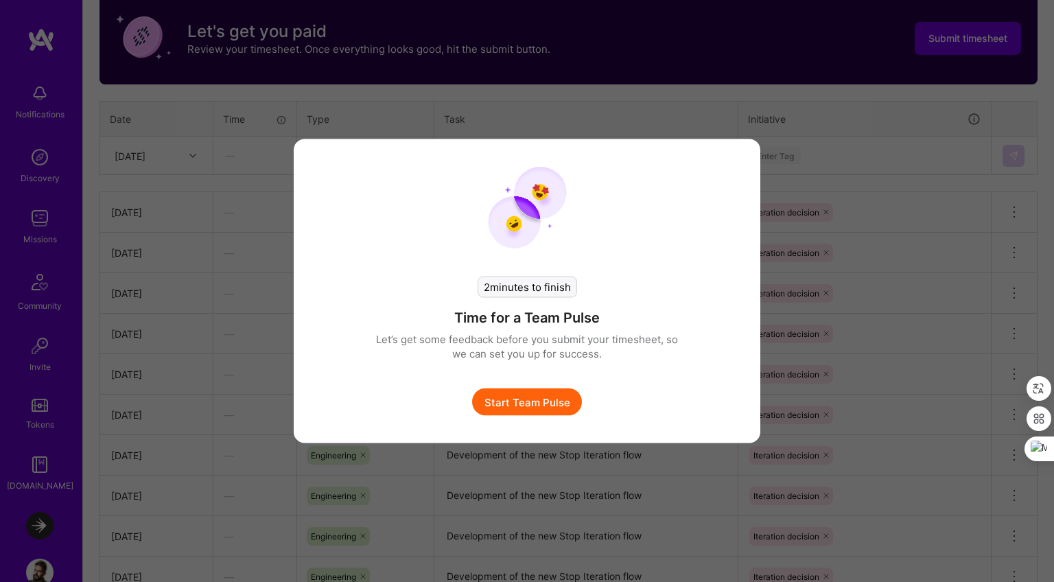
click at [544, 396] on button "Start Team Pulse" at bounding box center [527, 402] width 110 height 27
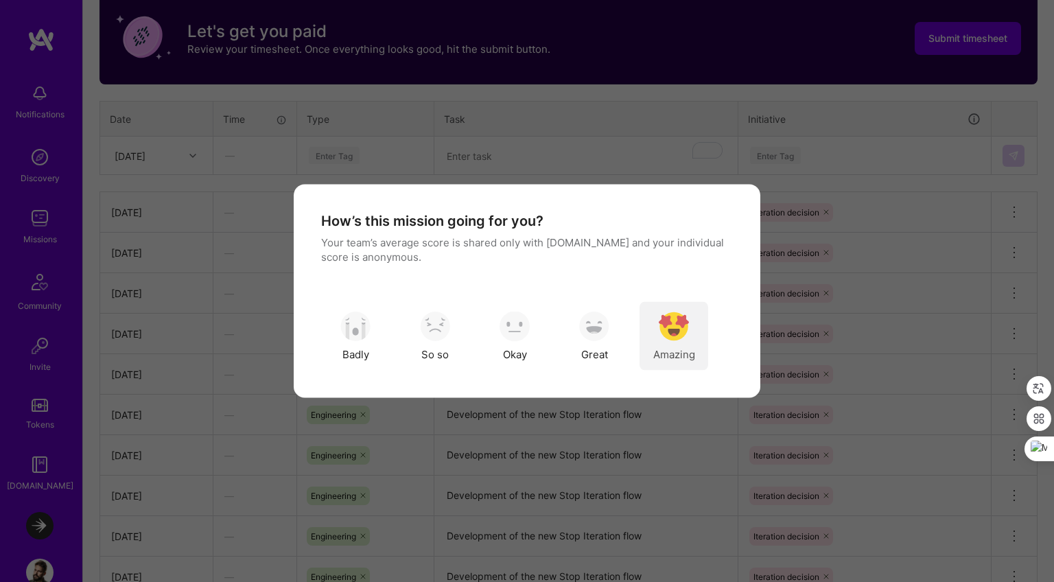
click at [686, 319] on img "modal" at bounding box center [674, 326] width 30 height 30
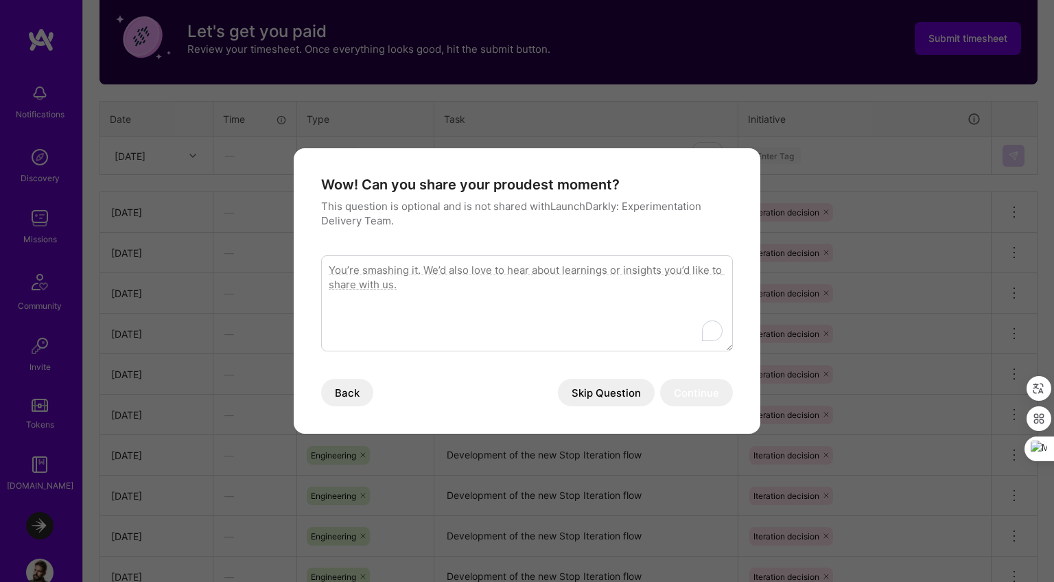
click at [686, 319] on textarea "To enrich screen reader interactions, please activate Accessibility in Grammarl…" at bounding box center [527, 303] width 412 height 96
click at [632, 397] on button "Skip Question" at bounding box center [606, 392] width 97 height 27
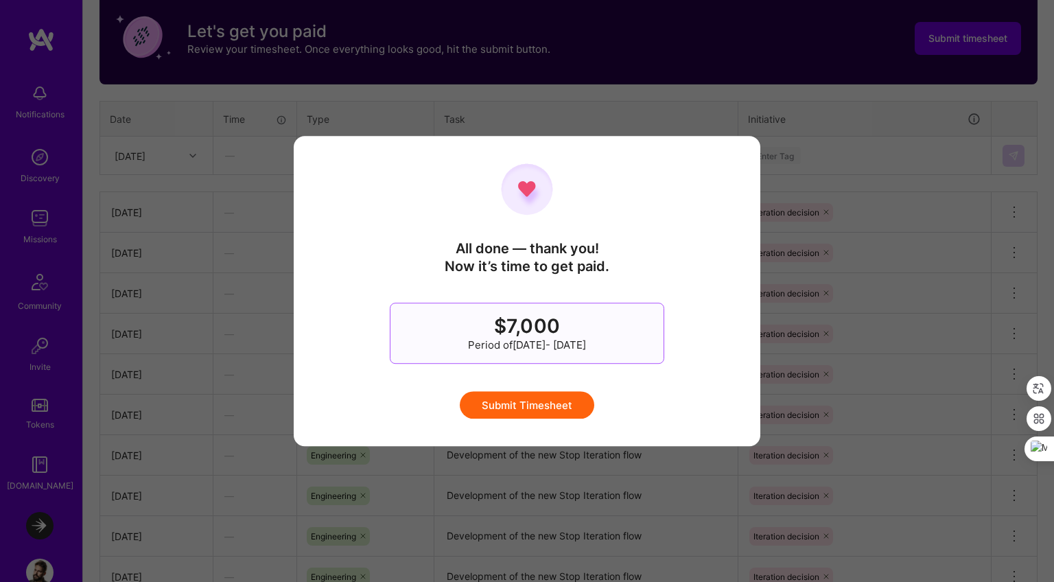
click at [546, 402] on button "Submit Timesheet" at bounding box center [527, 404] width 135 height 27
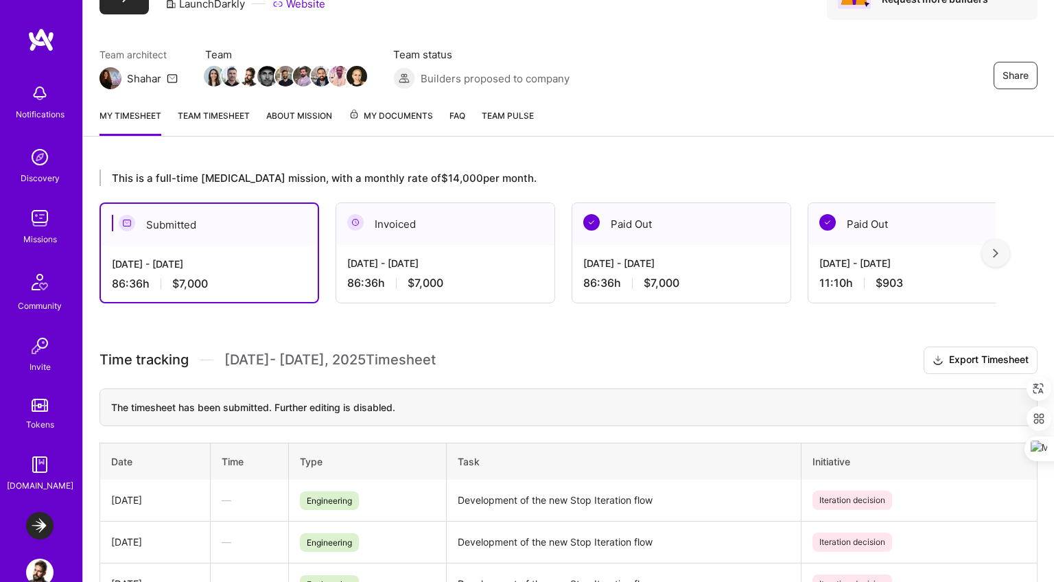
scroll to position [0, 0]
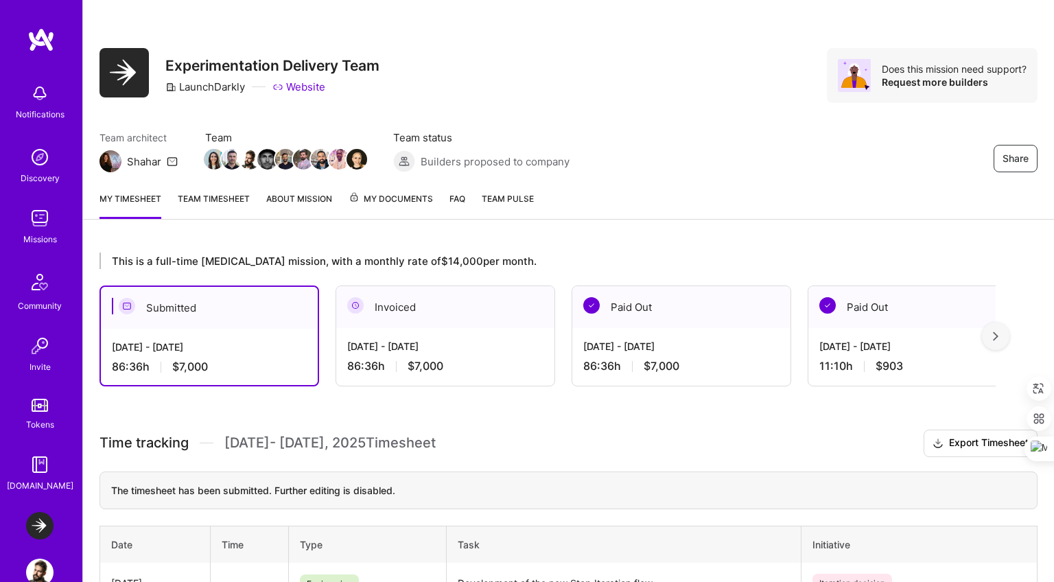
click at [196, 196] on link "Team timesheet" at bounding box center [214, 205] width 72 height 27
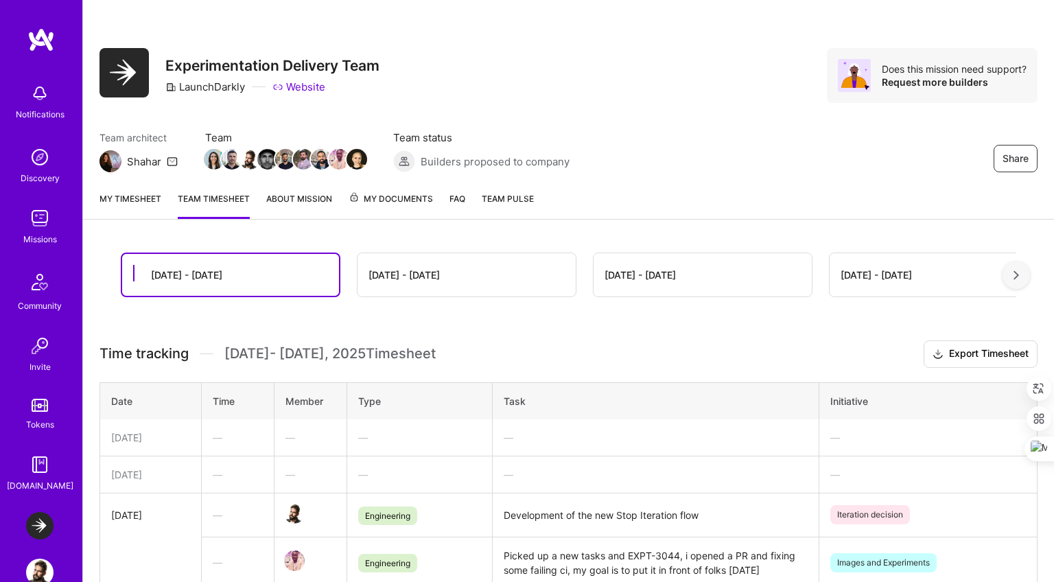
click at [124, 200] on link "My timesheet" at bounding box center [131, 205] width 62 height 27
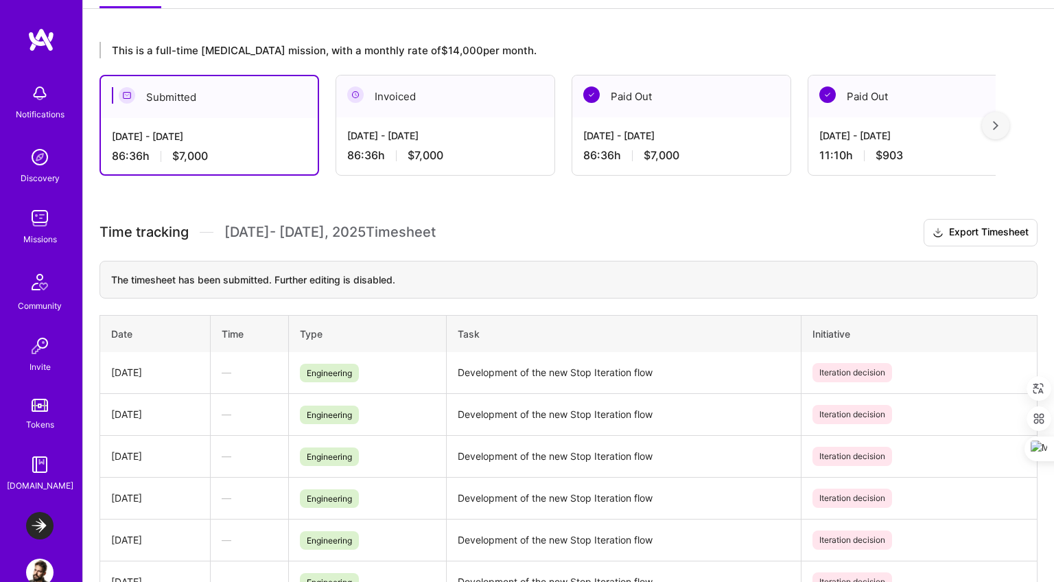
scroll to position [384, 0]
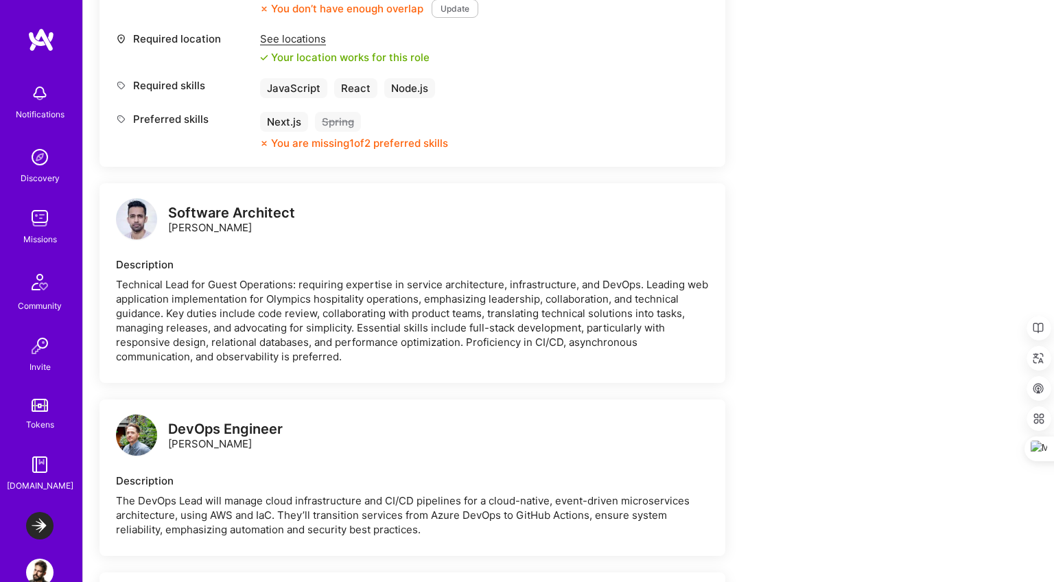
scroll to position [369, 0]
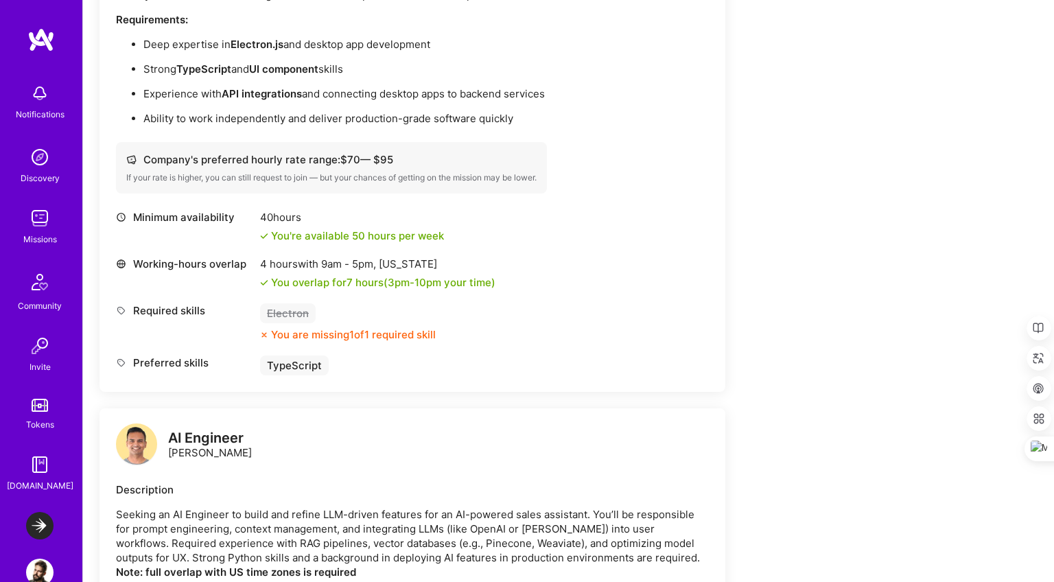
scroll to position [1475, 0]
